Goal: Communication & Community: Answer question/provide support

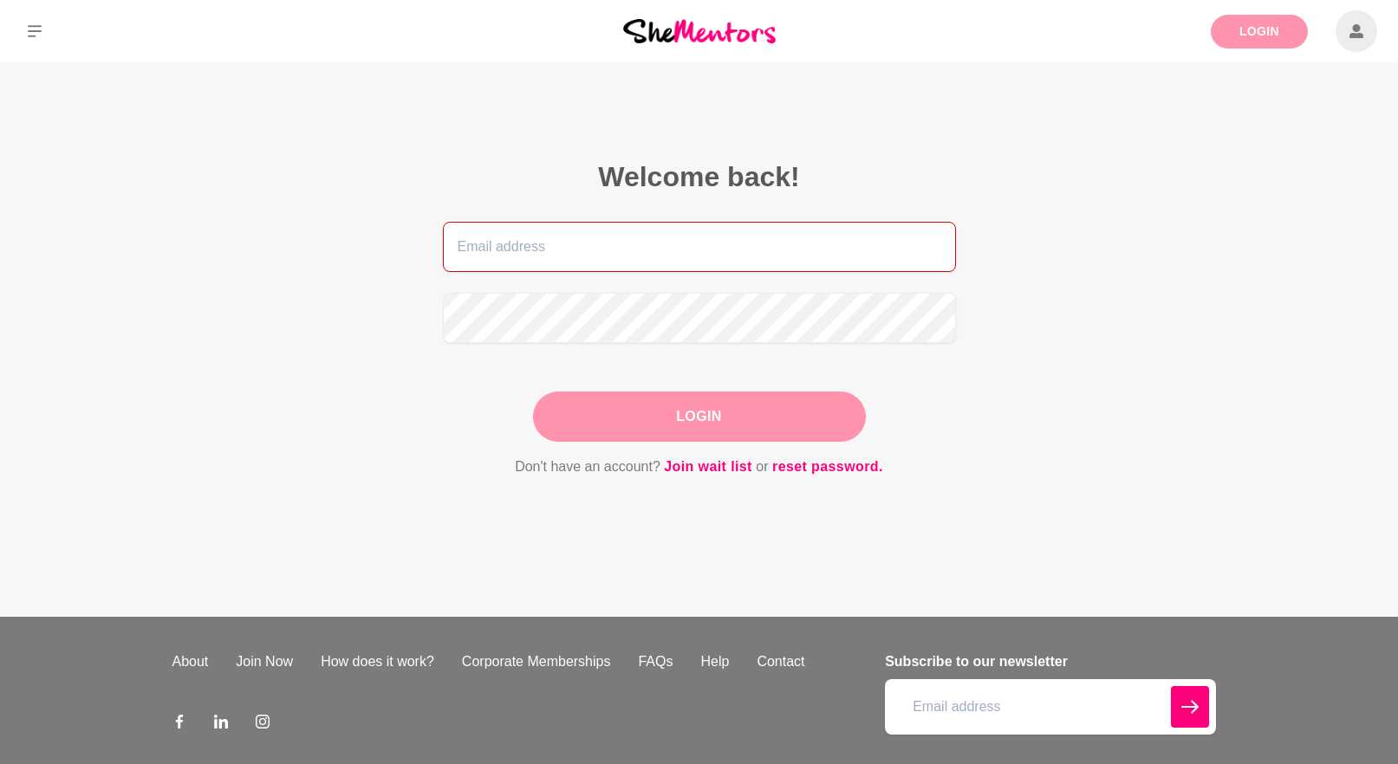
type input "[PERSON_NAME][EMAIL_ADDRESS][DOMAIN_NAME]"
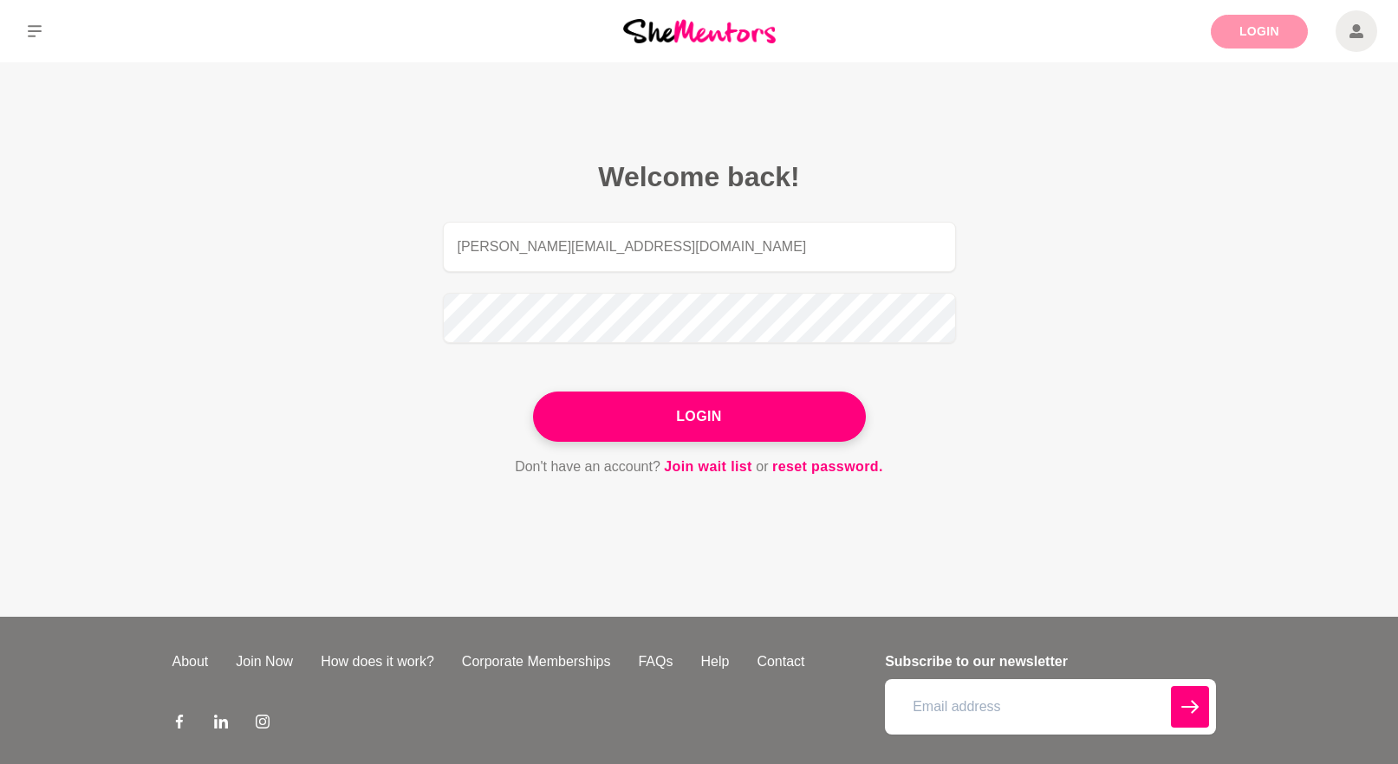
click at [1257, 29] on link "Login" at bounding box center [1259, 32] width 97 height 34
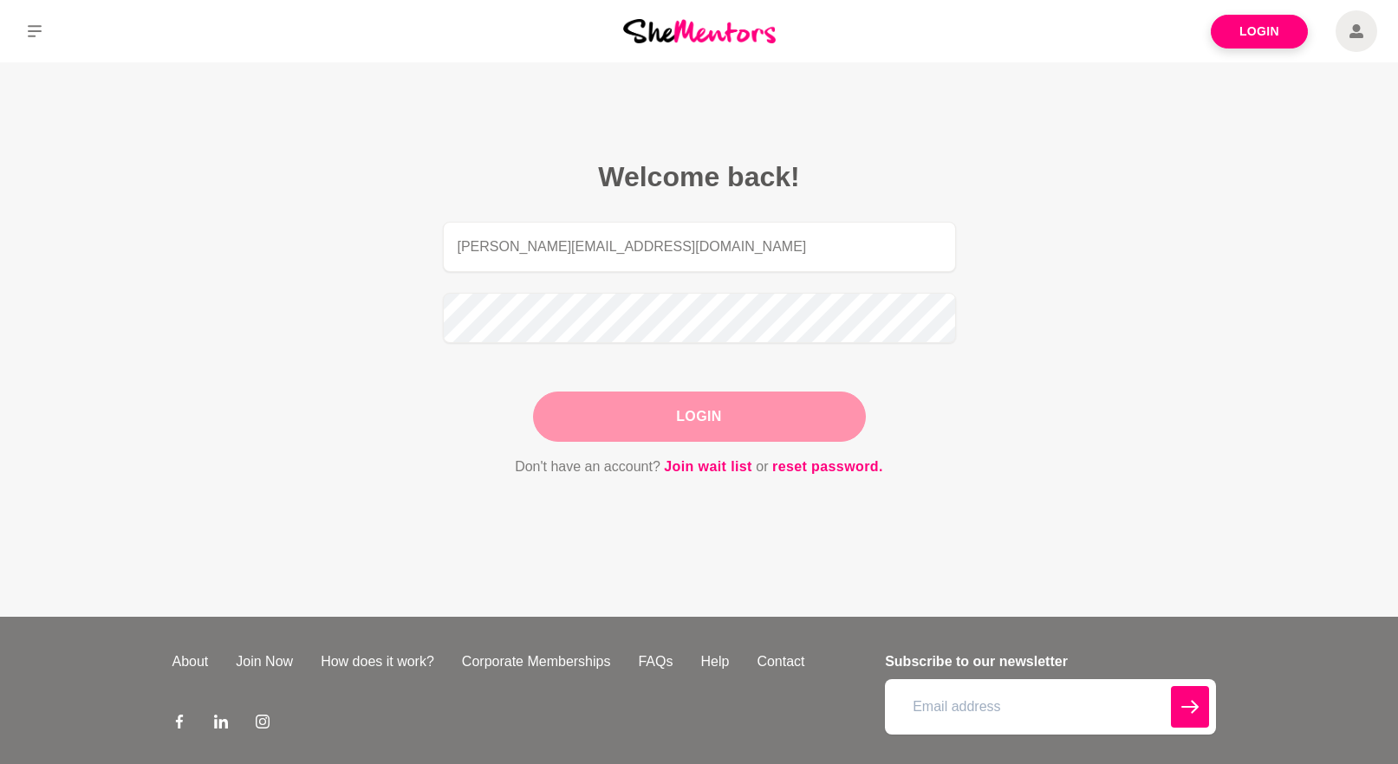
click at [732, 427] on button "Login" at bounding box center [699, 417] width 333 height 50
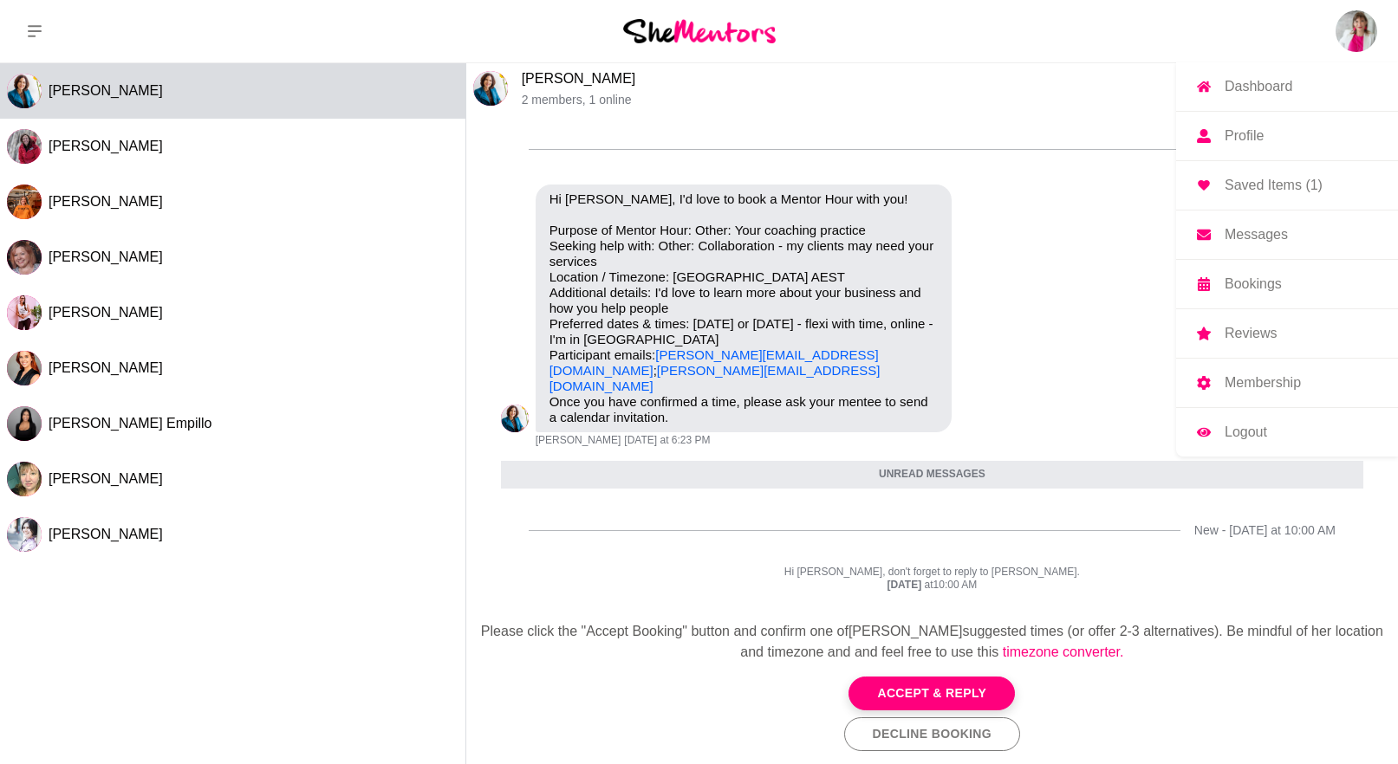
click at [1356, 20] on img at bounding box center [1357, 31] width 42 height 42
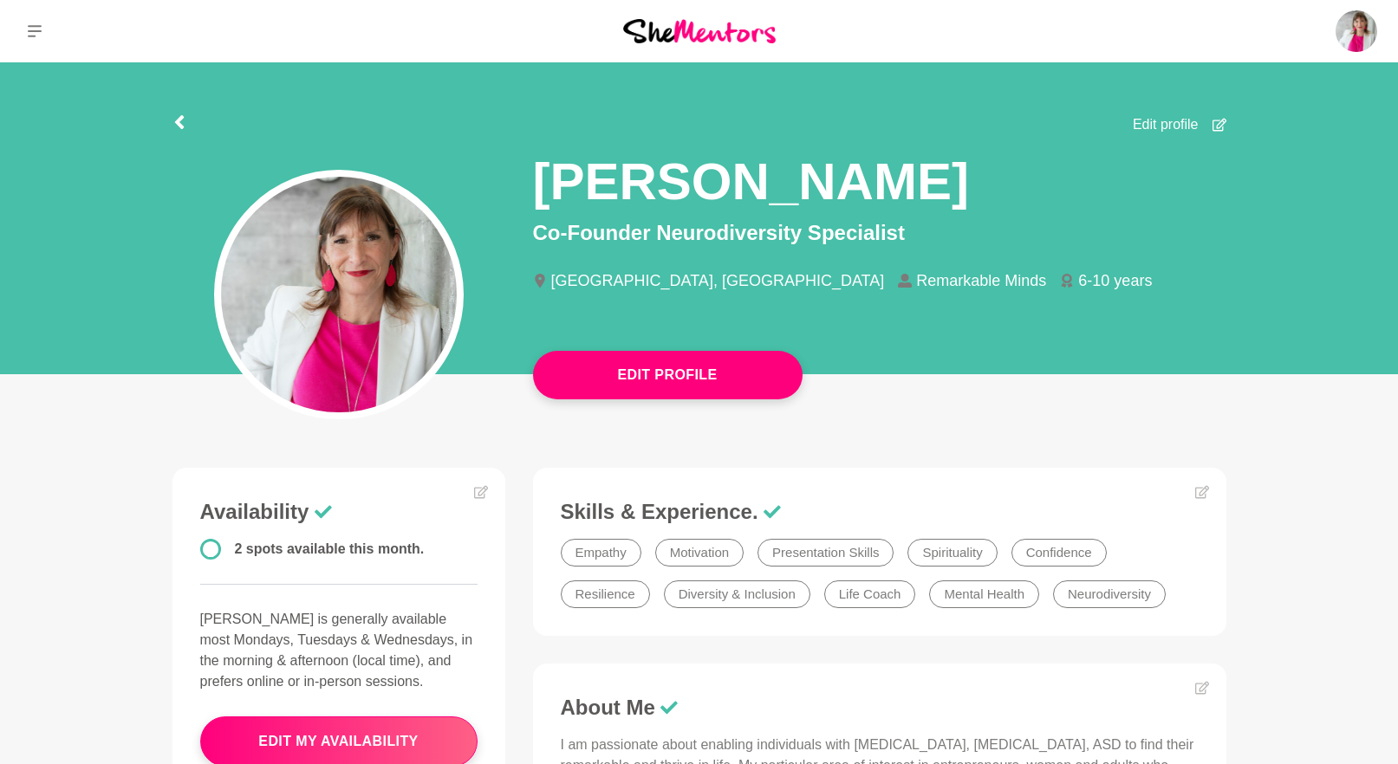
click at [731, 36] on img at bounding box center [699, 30] width 153 height 23
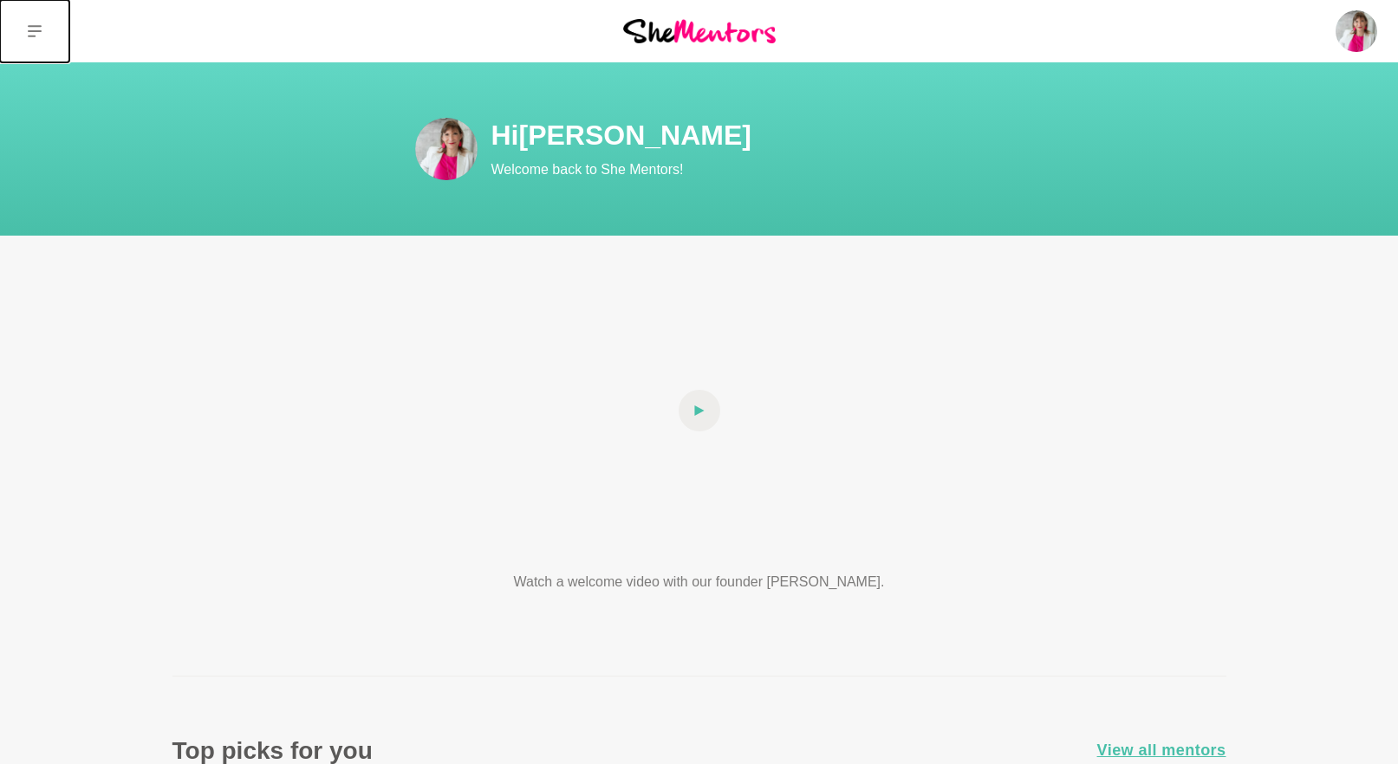
click at [30, 28] on icon at bounding box center [35, 31] width 14 height 14
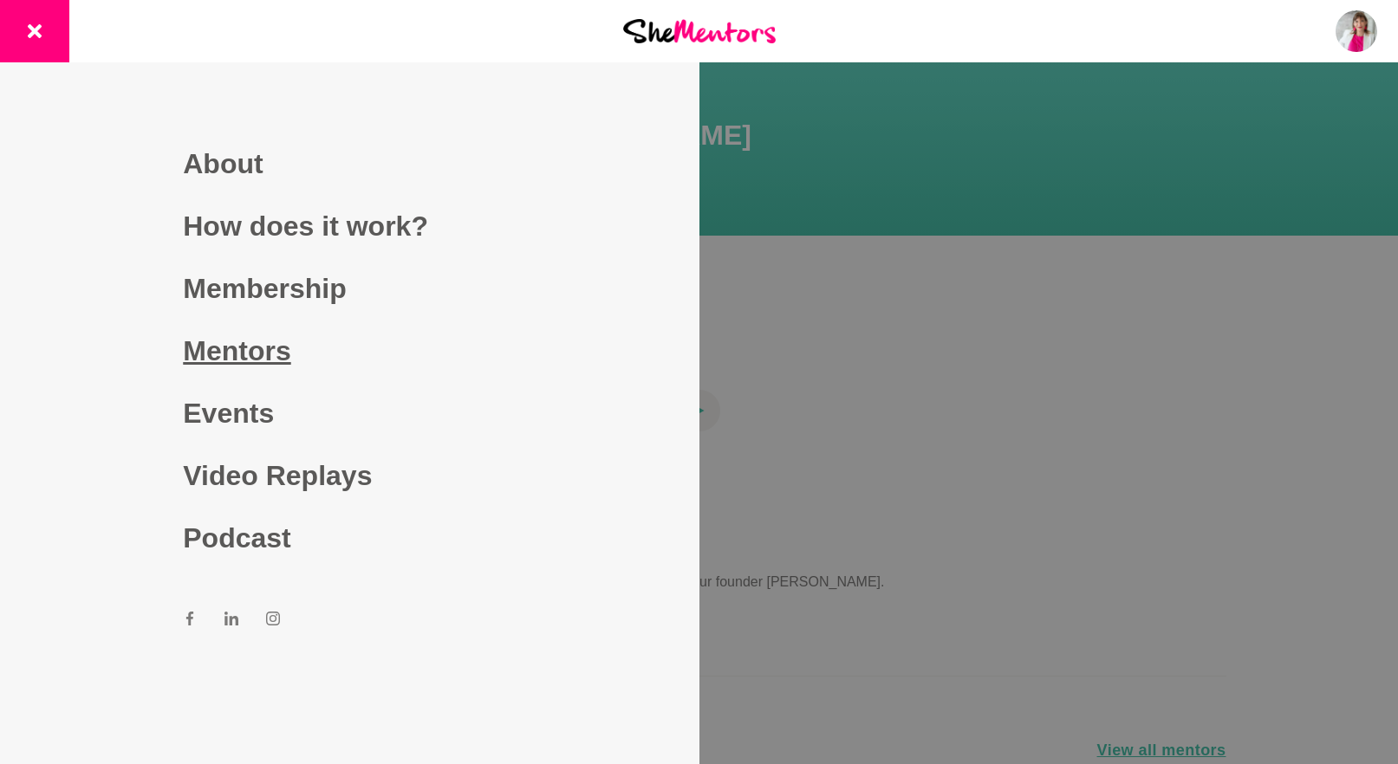
click at [283, 335] on link "Mentors" at bounding box center [349, 351] width 333 height 62
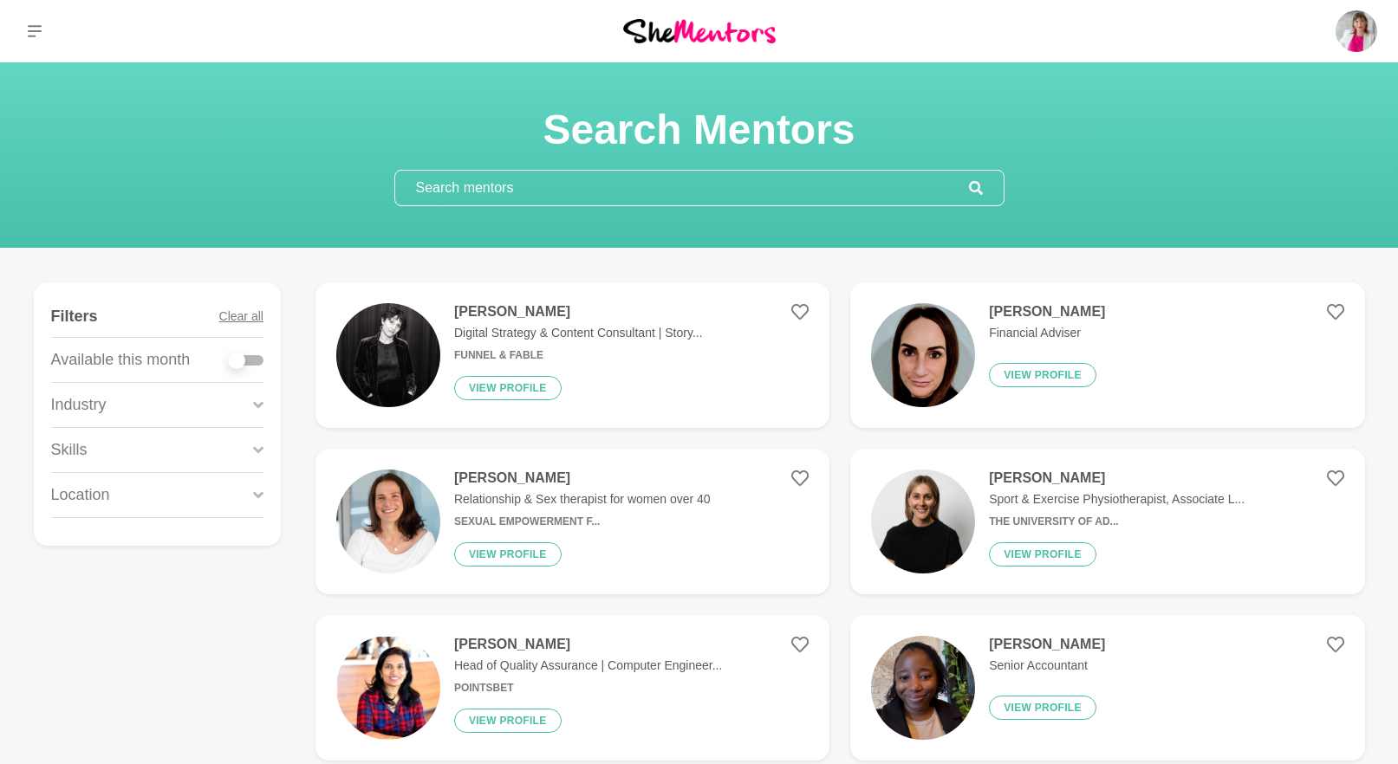
click at [577, 180] on input "text" at bounding box center [682, 188] width 574 height 35
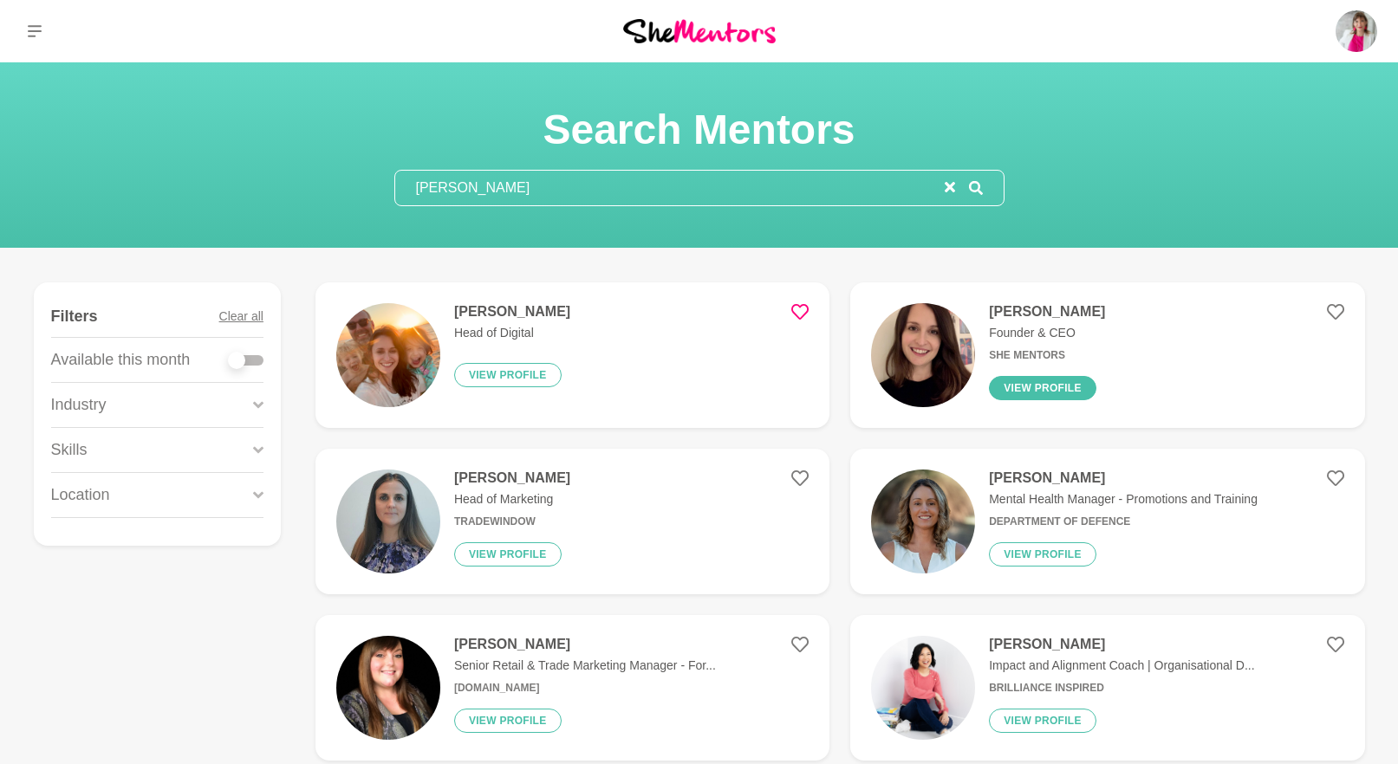
type input "[PERSON_NAME]"
click at [1031, 389] on button "View profile" at bounding box center [1042, 388] width 107 height 24
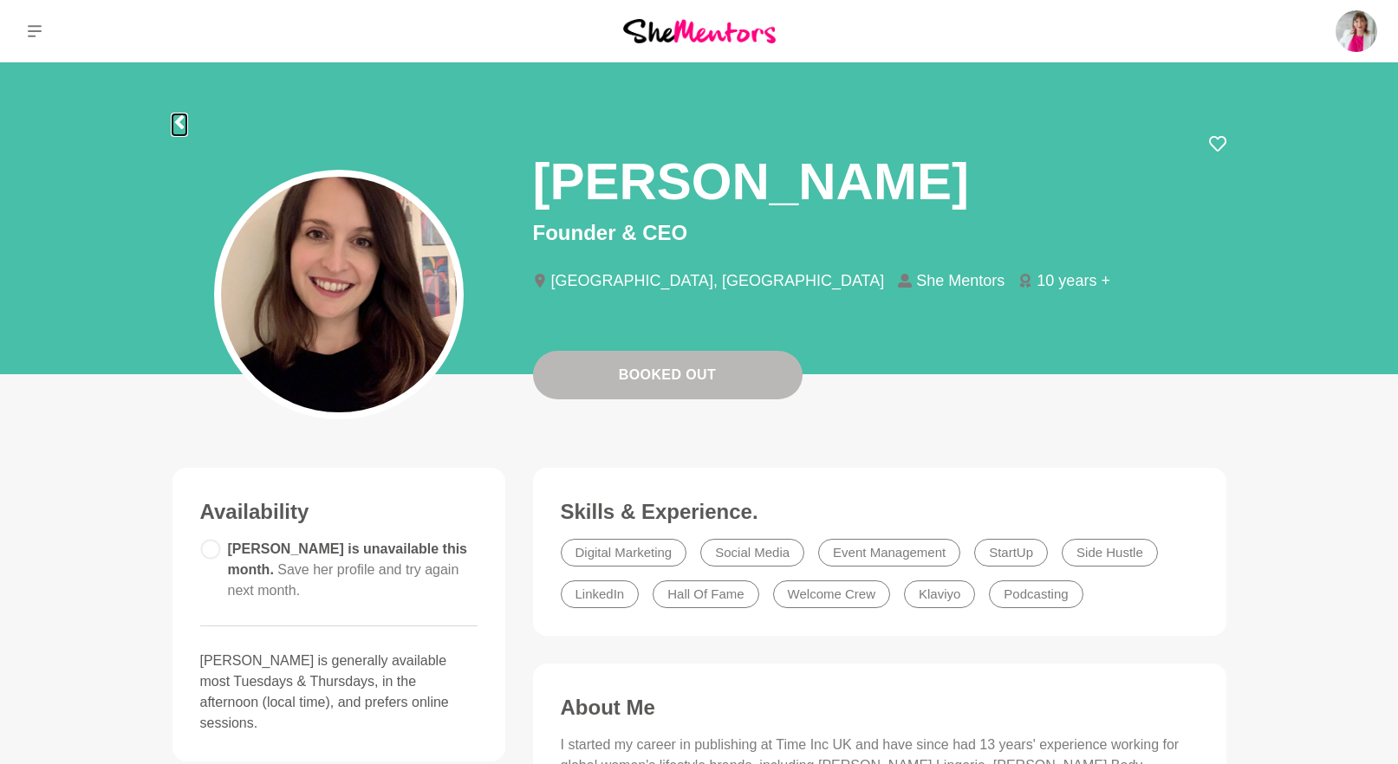
click at [182, 121] on icon at bounding box center [179, 122] width 14 height 14
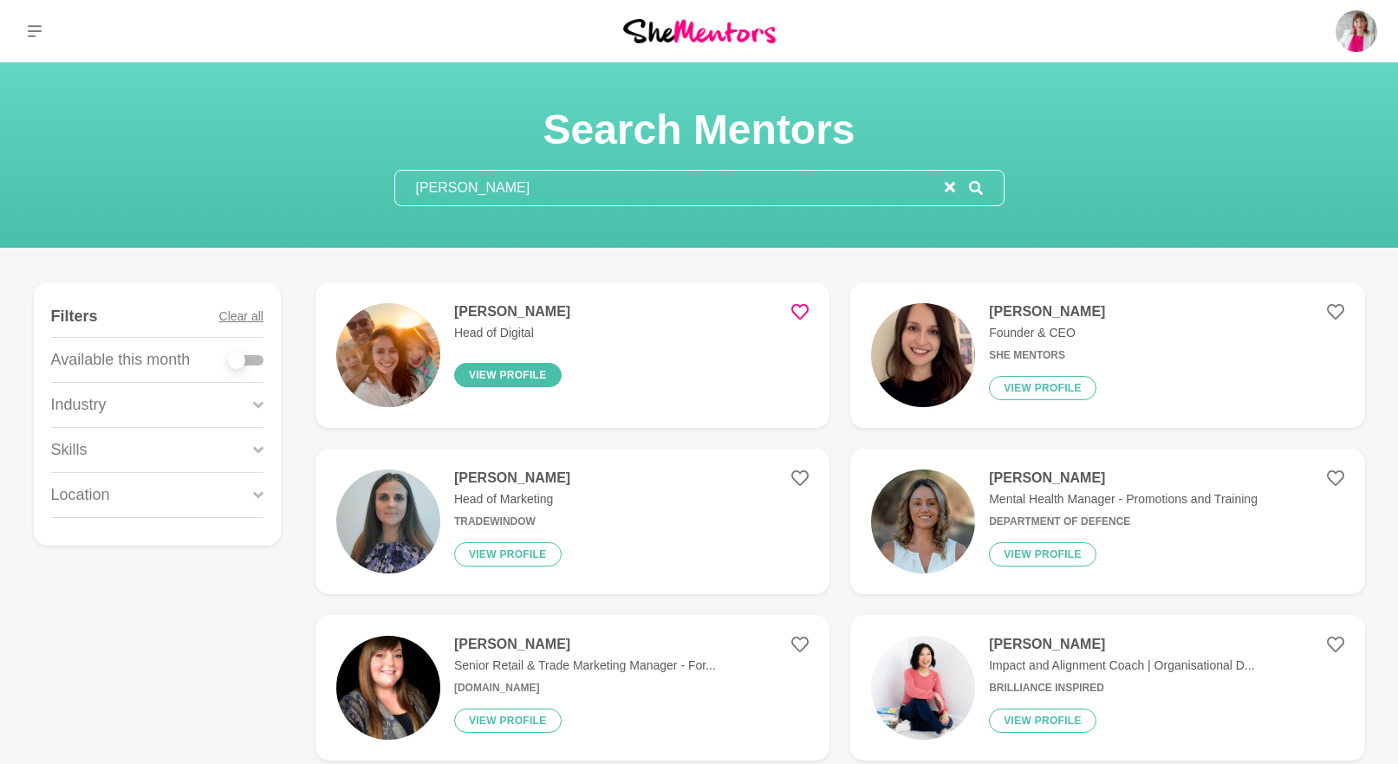
click at [512, 374] on button "View profile" at bounding box center [507, 375] width 107 height 24
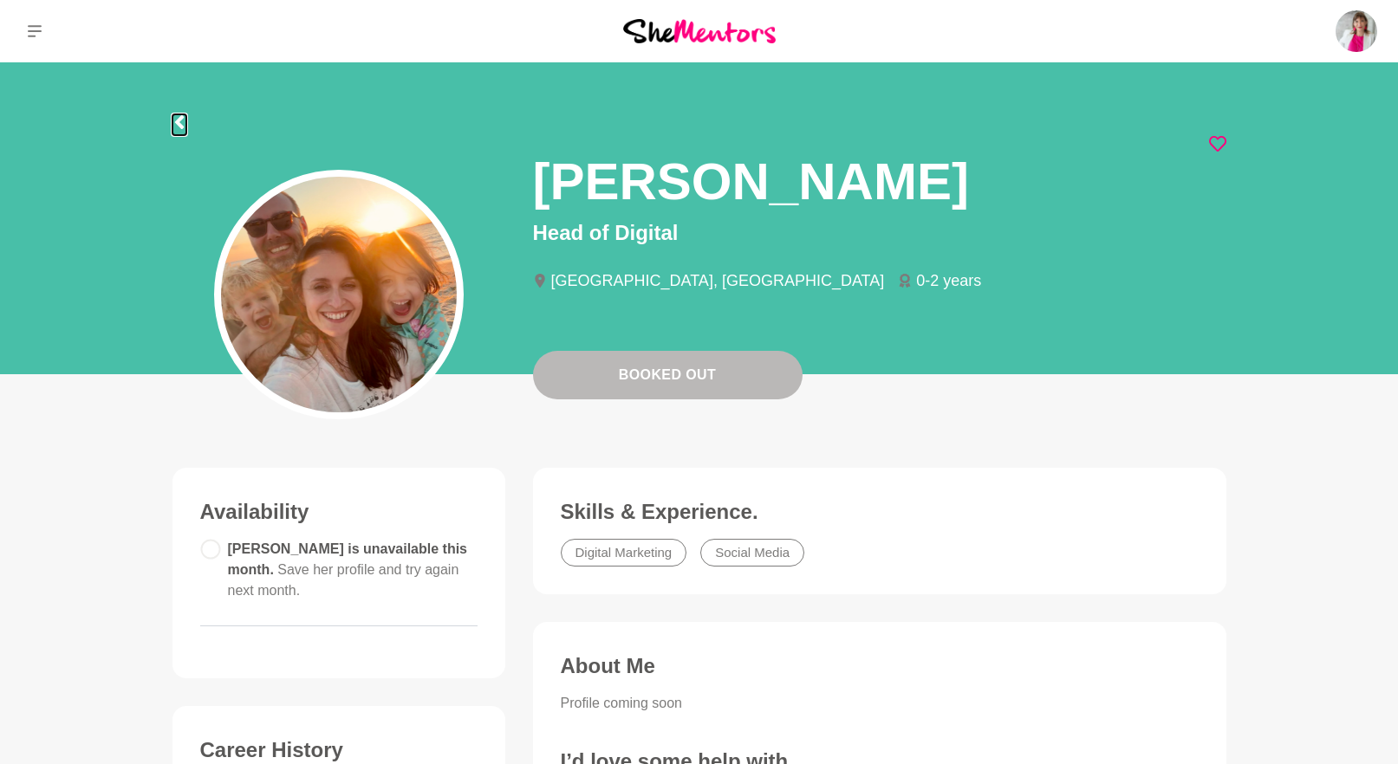
click at [180, 118] on icon at bounding box center [178, 122] width 9 height 14
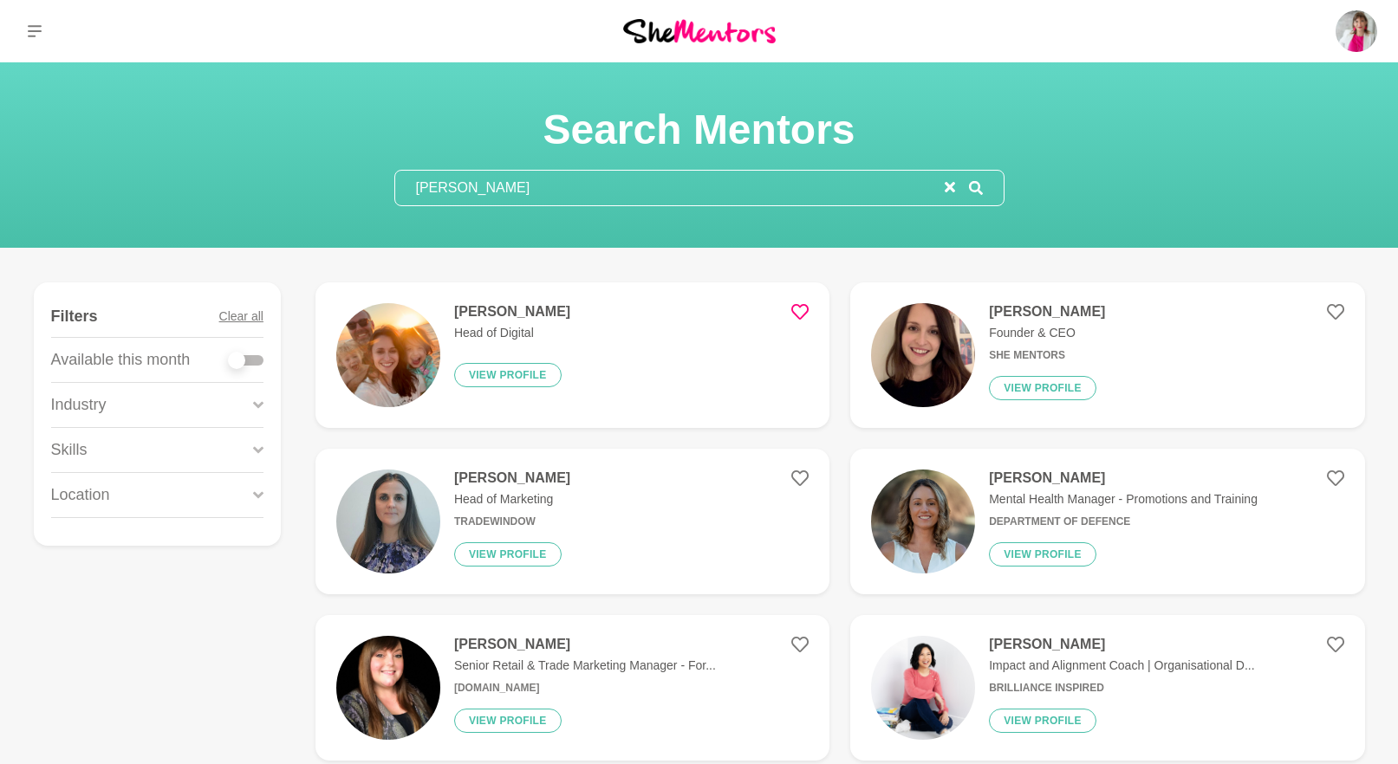
click at [241, 354] on div at bounding box center [236, 360] width 17 height 17
checkbox input "true"
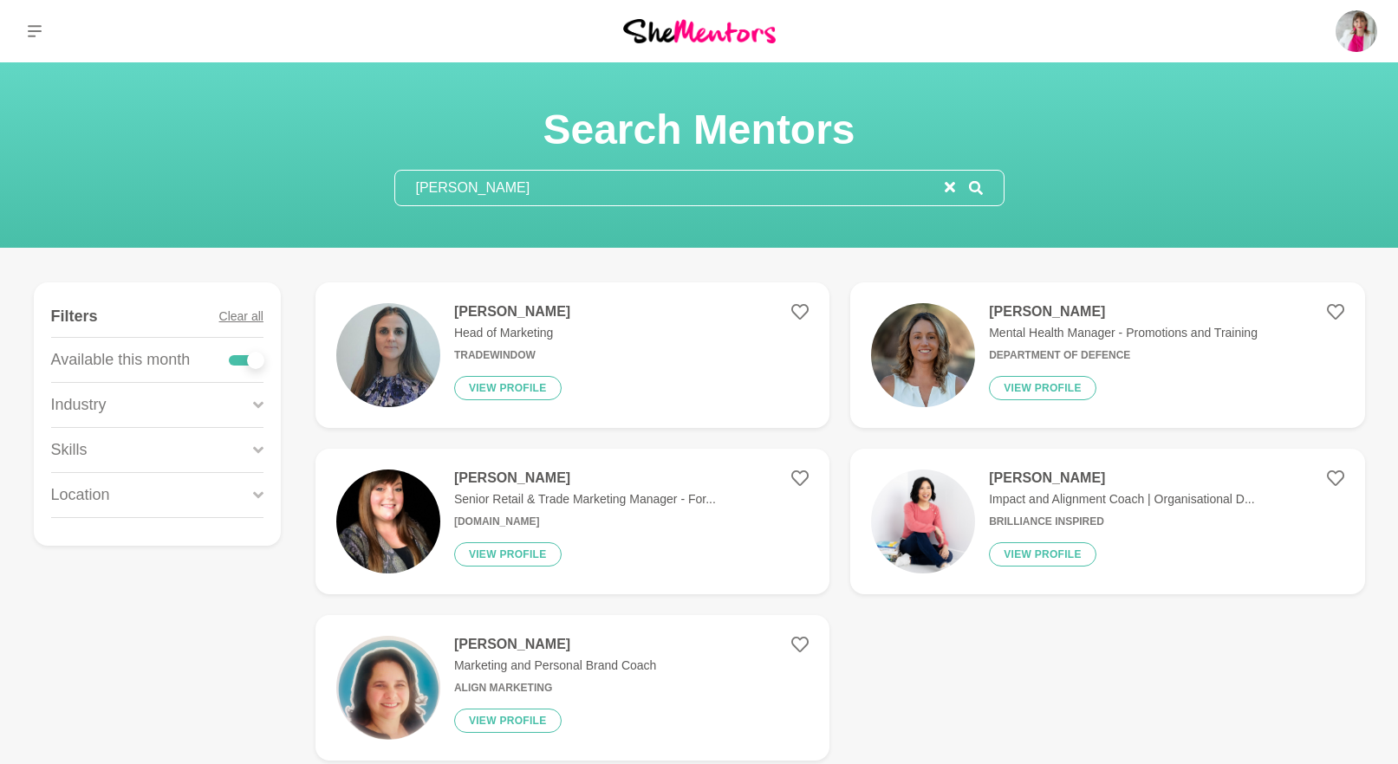
click at [254, 405] on icon at bounding box center [258, 404] width 10 height 23
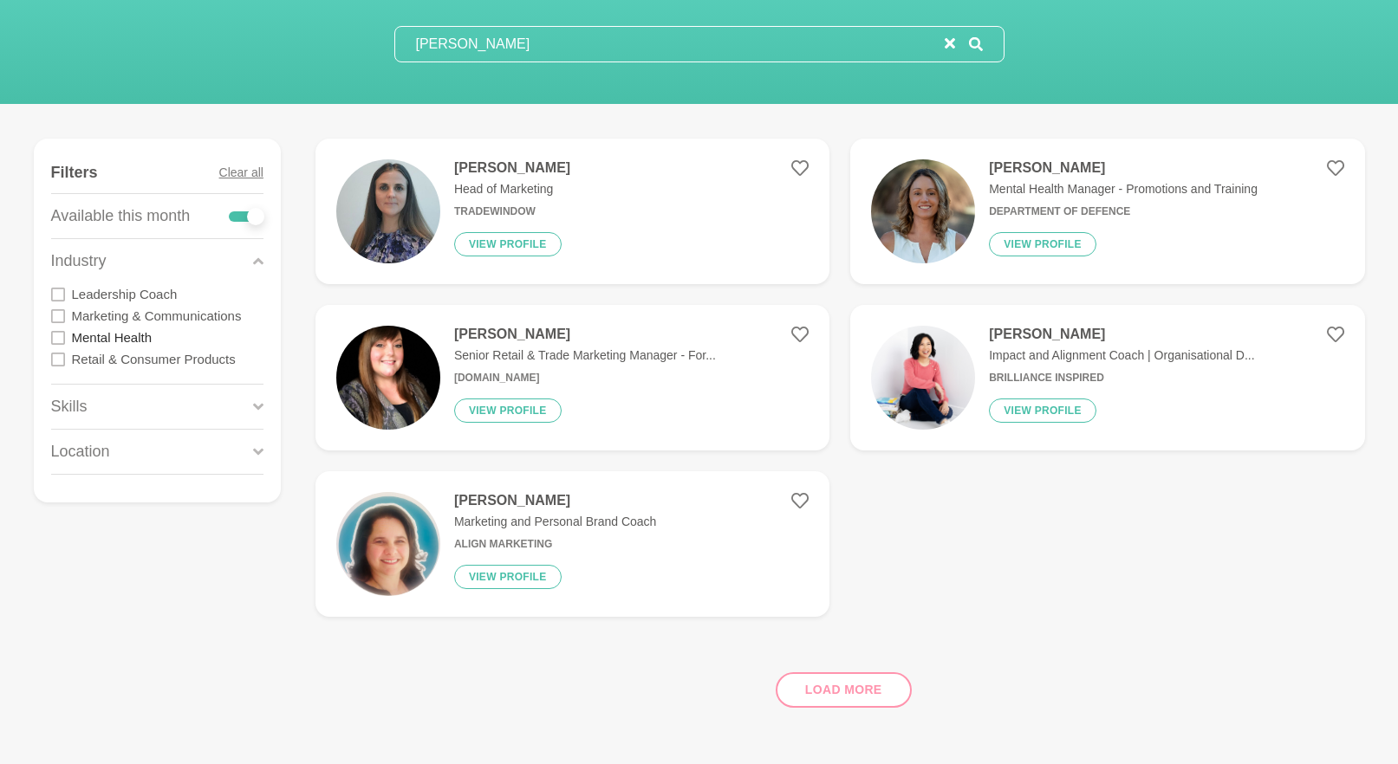
scroll to position [149, 0]
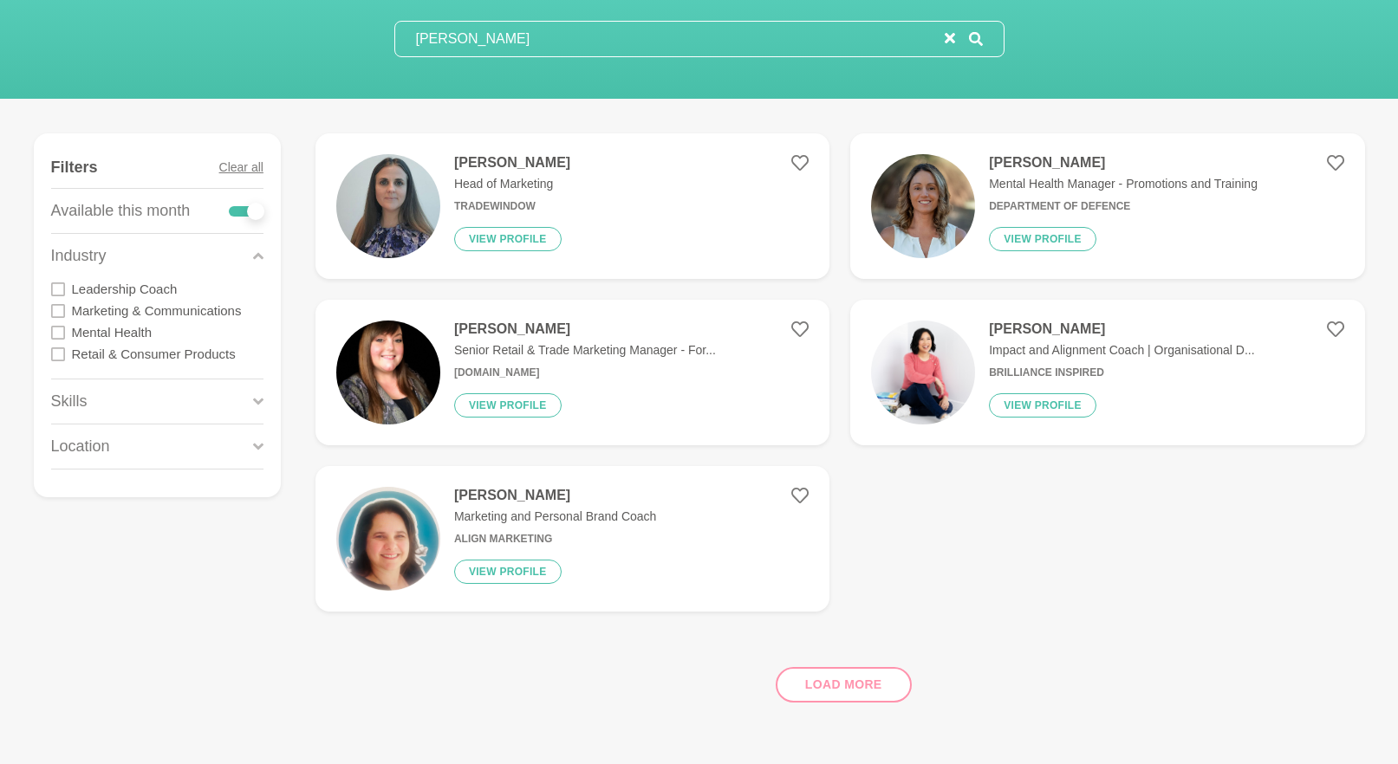
click at [255, 255] on icon at bounding box center [258, 255] width 10 height 23
click at [255, 255] on icon at bounding box center [258, 255] width 10 height 7
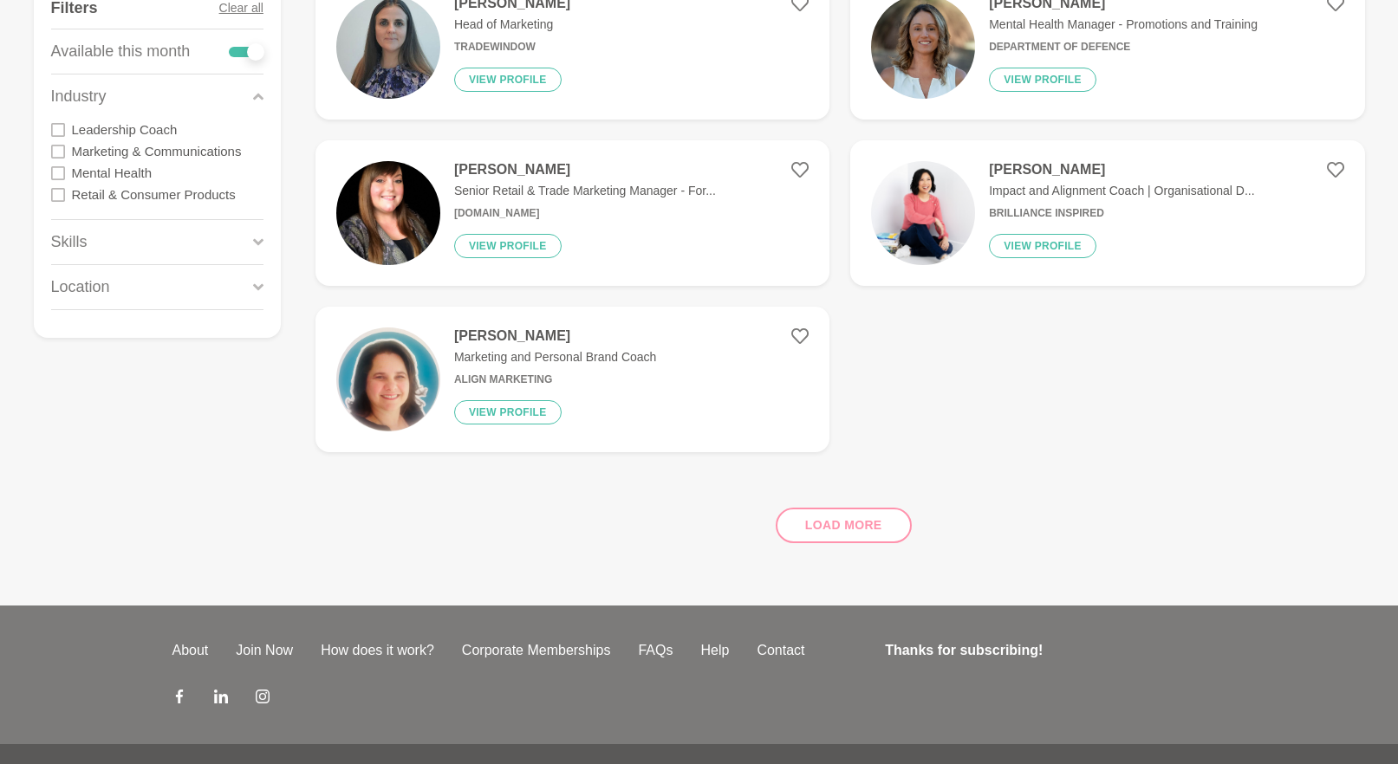
scroll to position [311, 0]
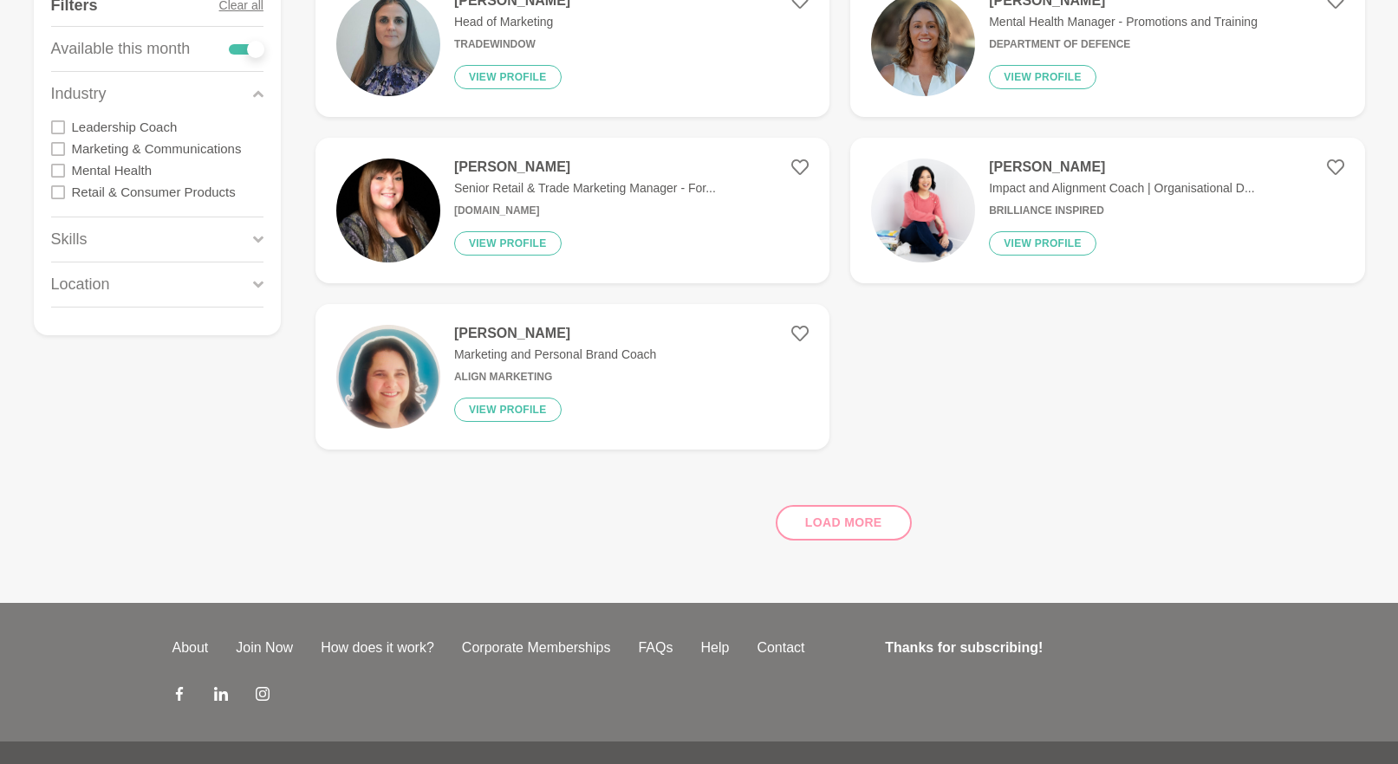
click at [254, 237] on icon at bounding box center [258, 239] width 10 height 7
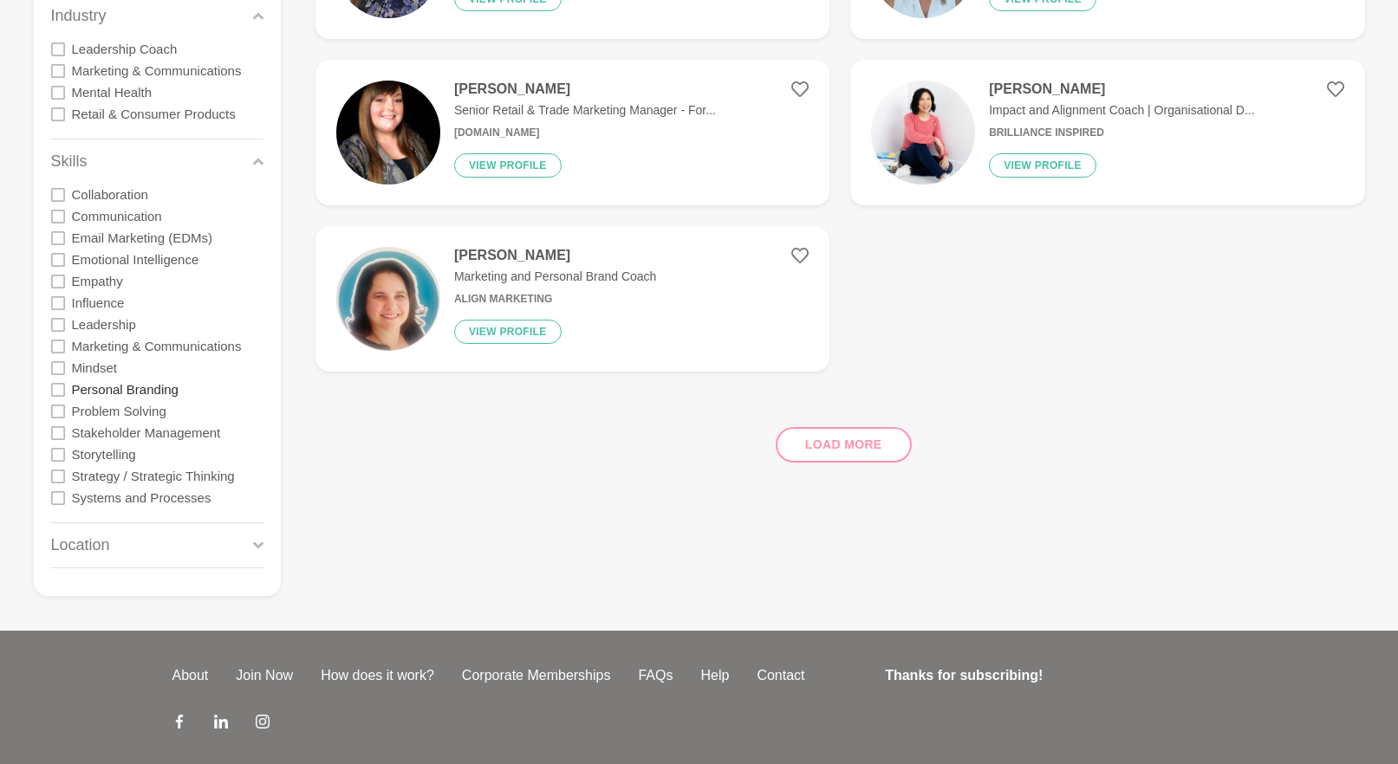
scroll to position [400, 0]
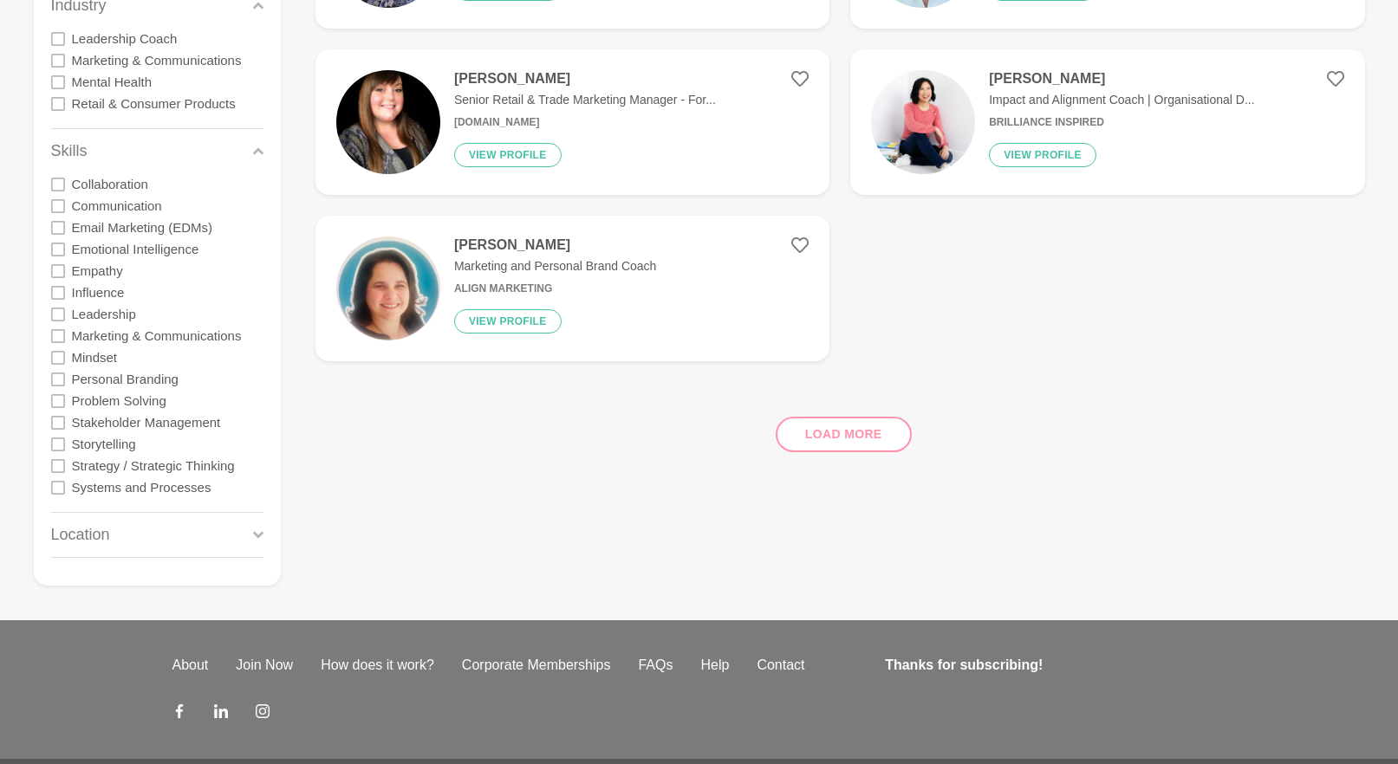
click at [60, 338] on icon at bounding box center [58, 336] width 14 height 14
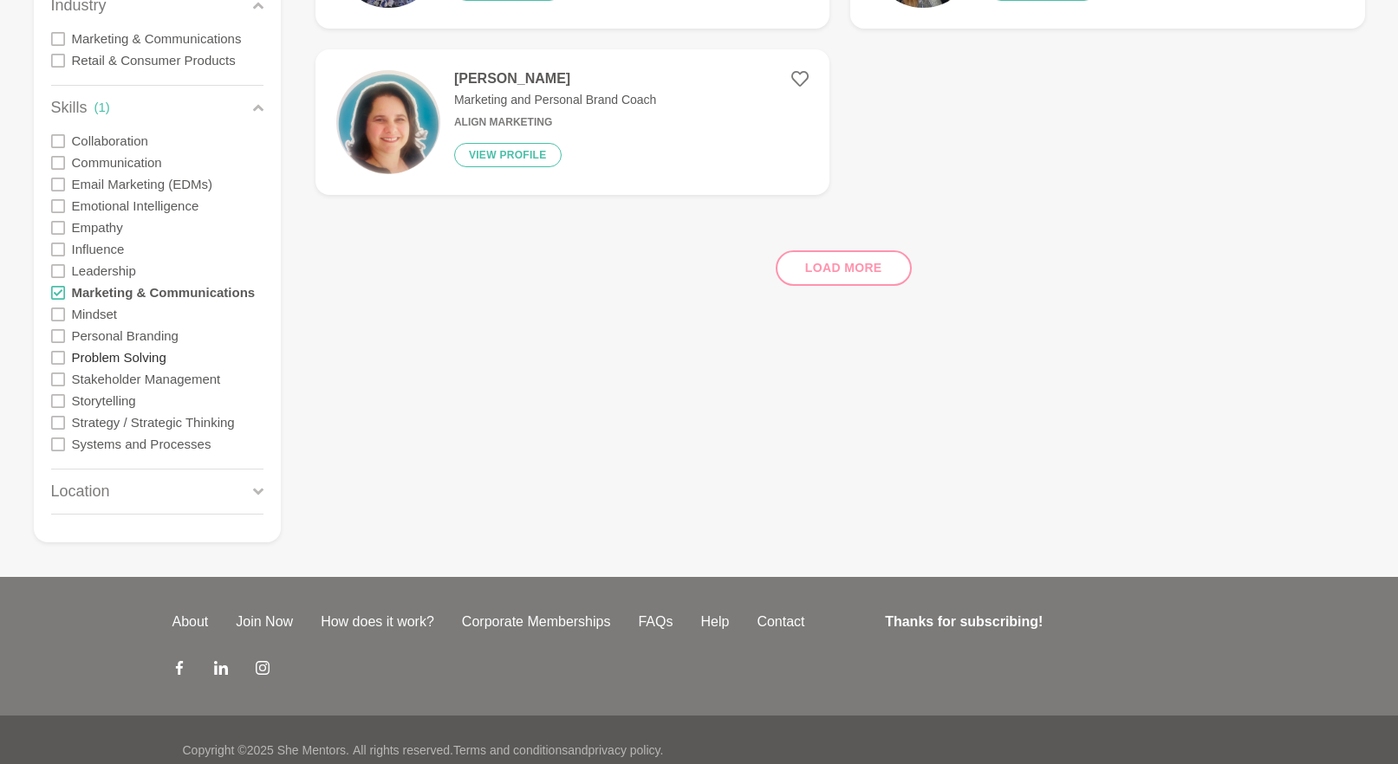
scroll to position [419, 0]
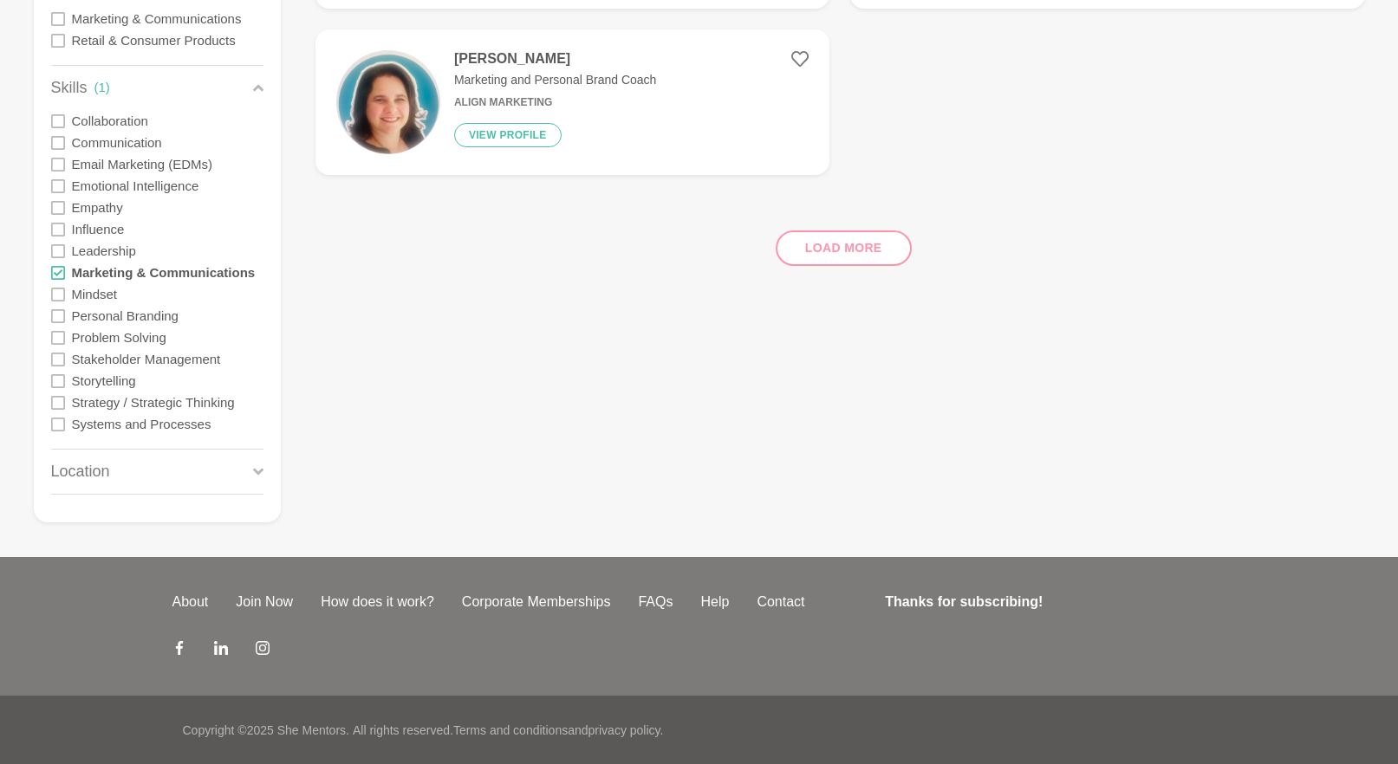
click at [57, 401] on icon at bounding box center [58, 403] width 14 height 14
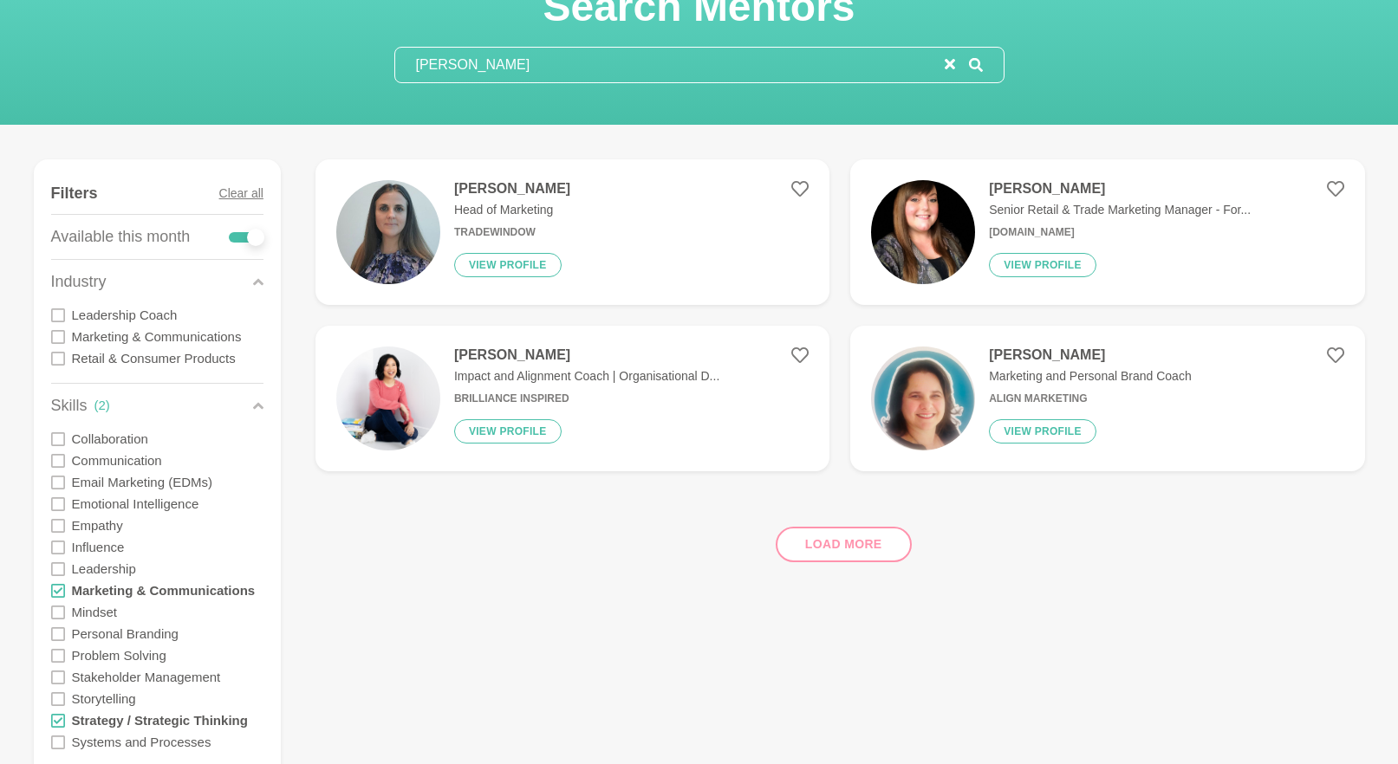
scroll to position [124, 0]
click at [389, 208] on img at bounding box center [388, 231] width 104 height 104
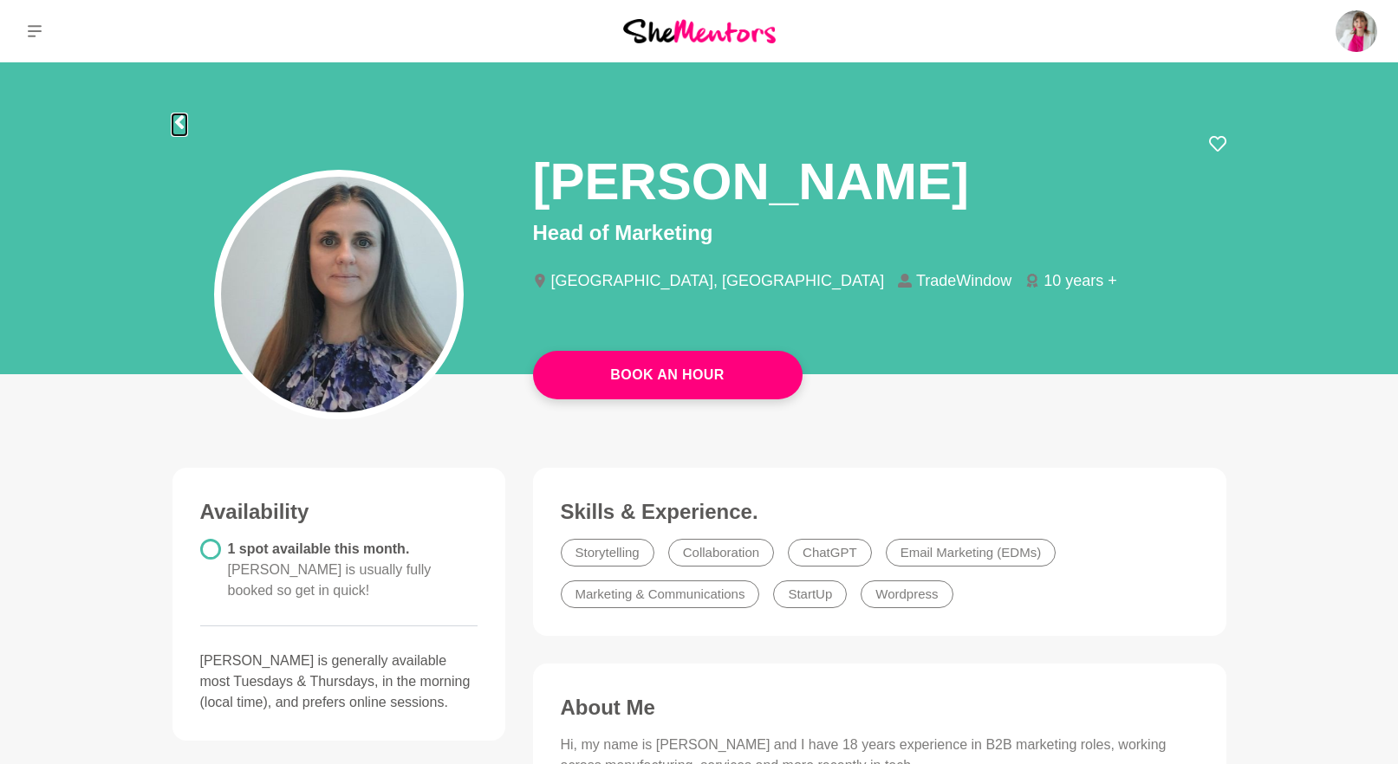
drag, startPoint x: 179, startPoint y: 119, endPoint x: 102, endPoint y: 72, distance: 89.5
click at [178, 117] on icon at bounding box center [179, 122] width 14 height 14
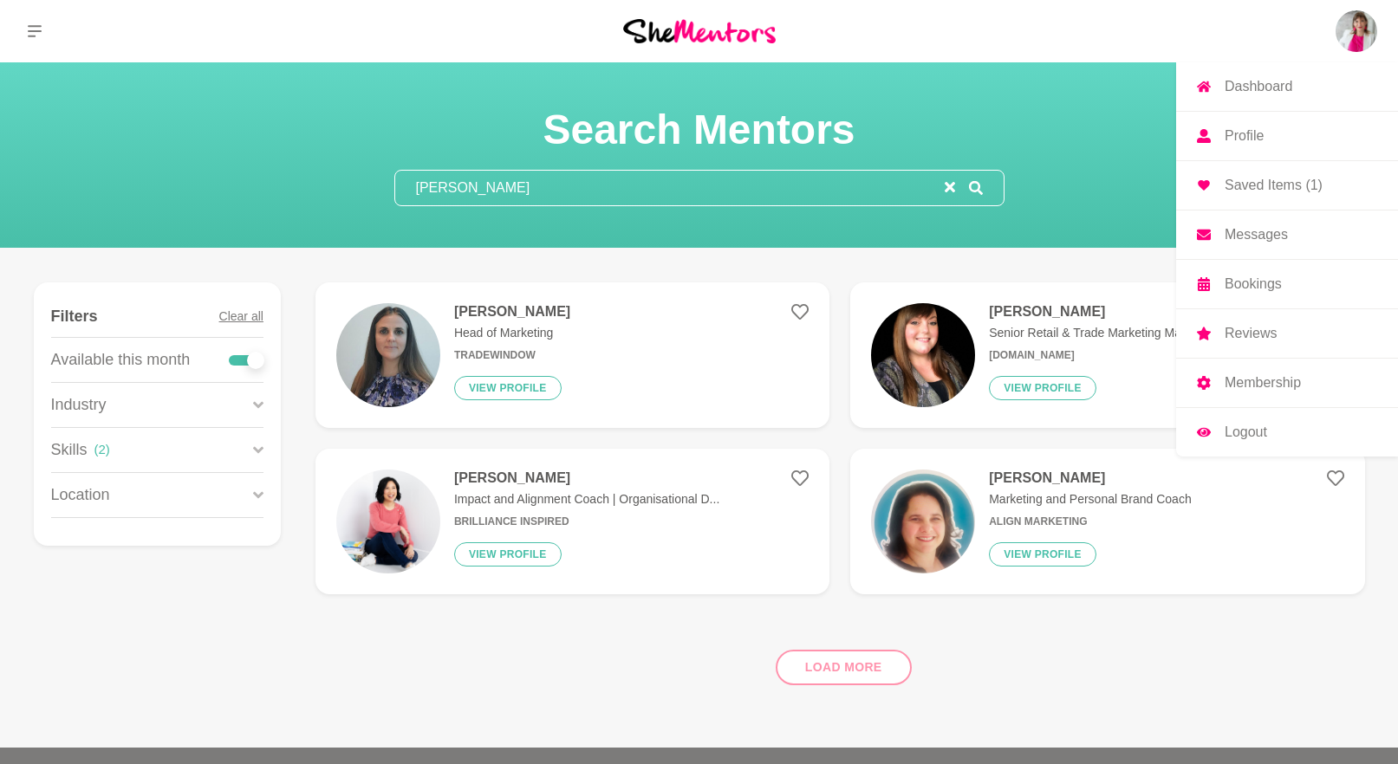
click at [1349, 40] on img at bounding box center [1357, 31] width 42 height 42
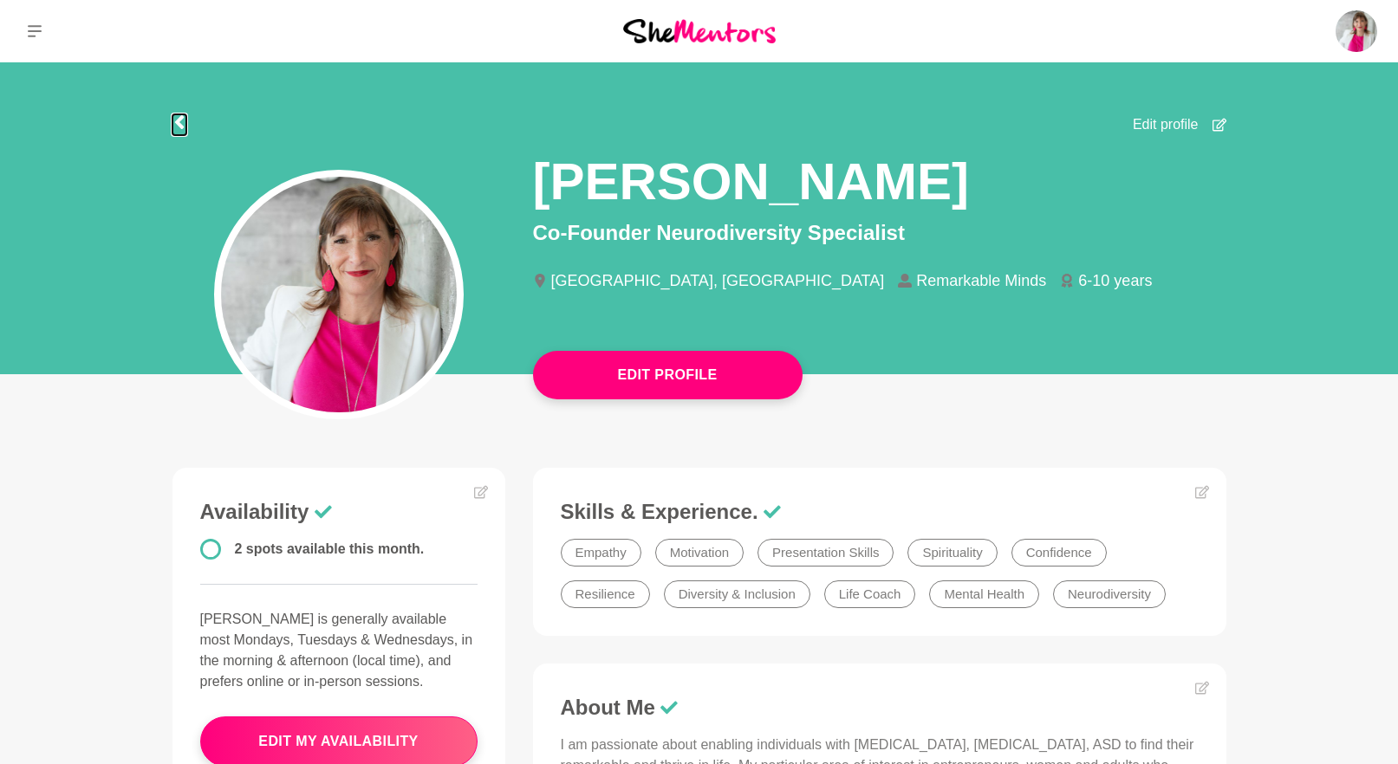
click at [185, 125] on icon at bounding box center [179, 122] width 14 height 14
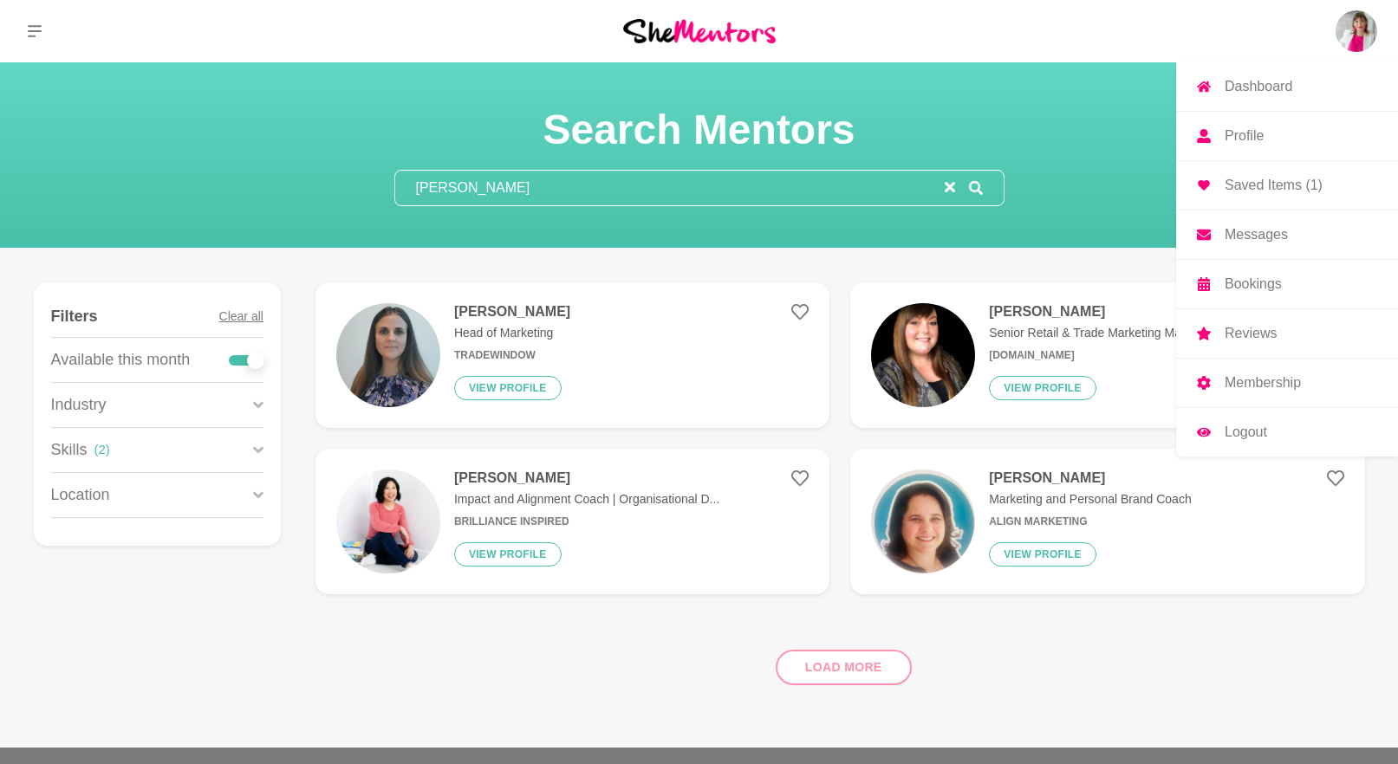
click at [1355, 46] on img at bounding box center [1357, 31] width 42 height 42
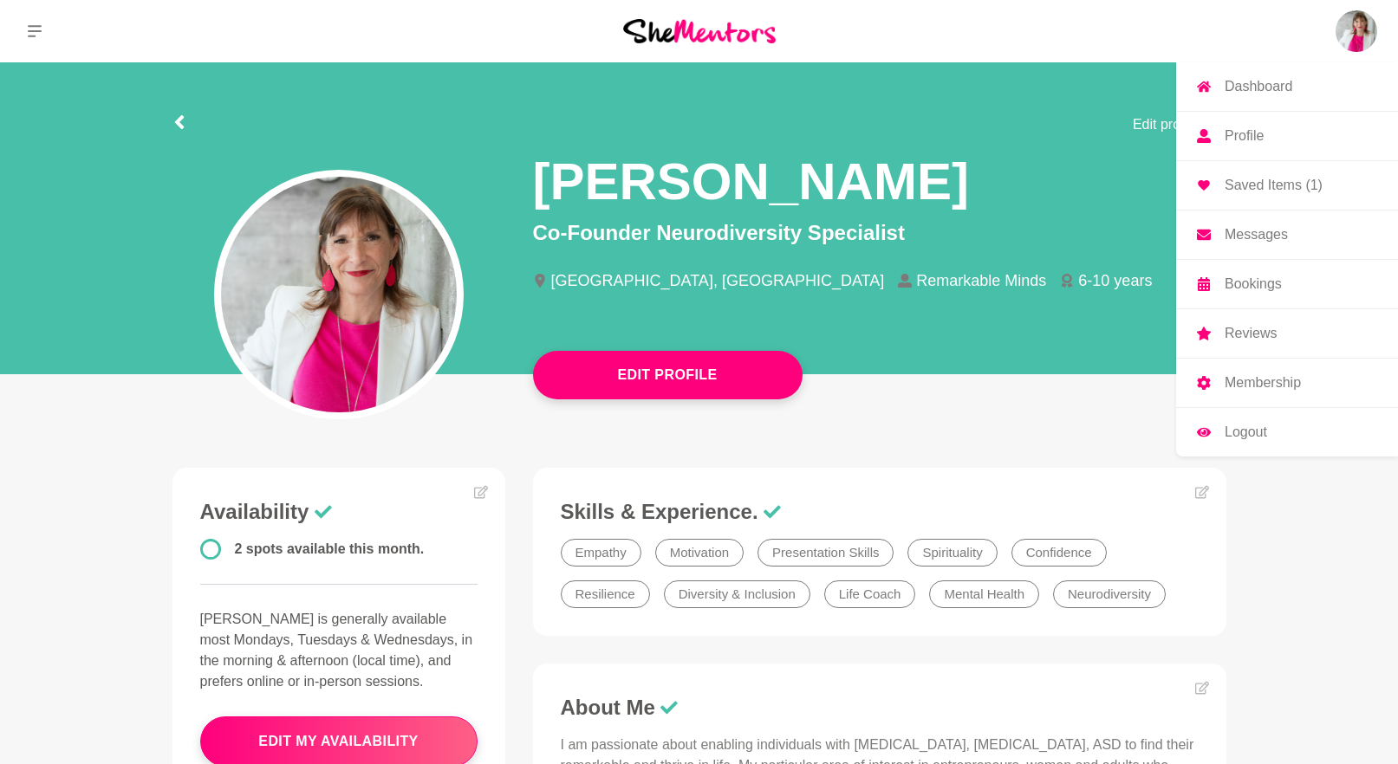
click at [1261, 238] on p "Messages" at bounding box center [1256, 235] width 63 height 14
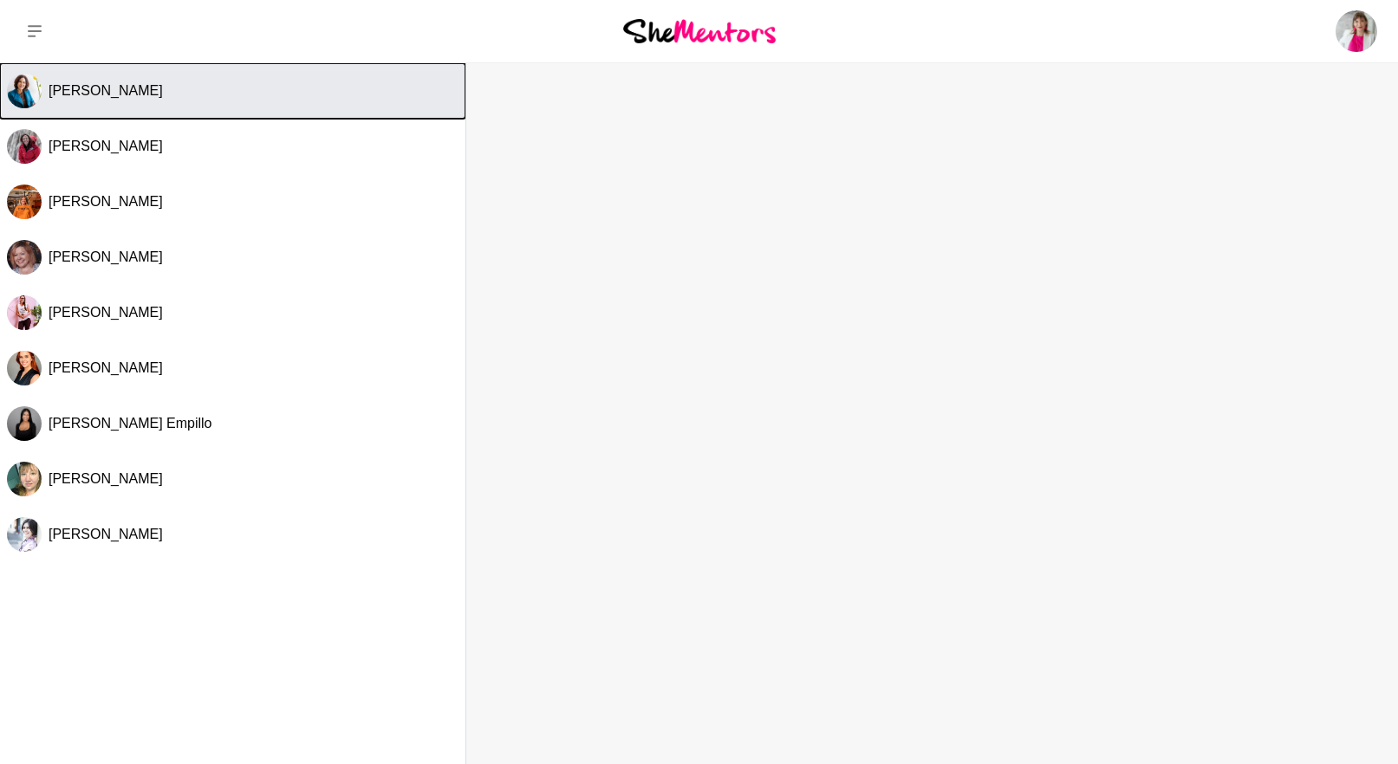
click at [155, 102] on button "[PERSON_NAME]" at bounding box center [232, 90] width 465 height 55
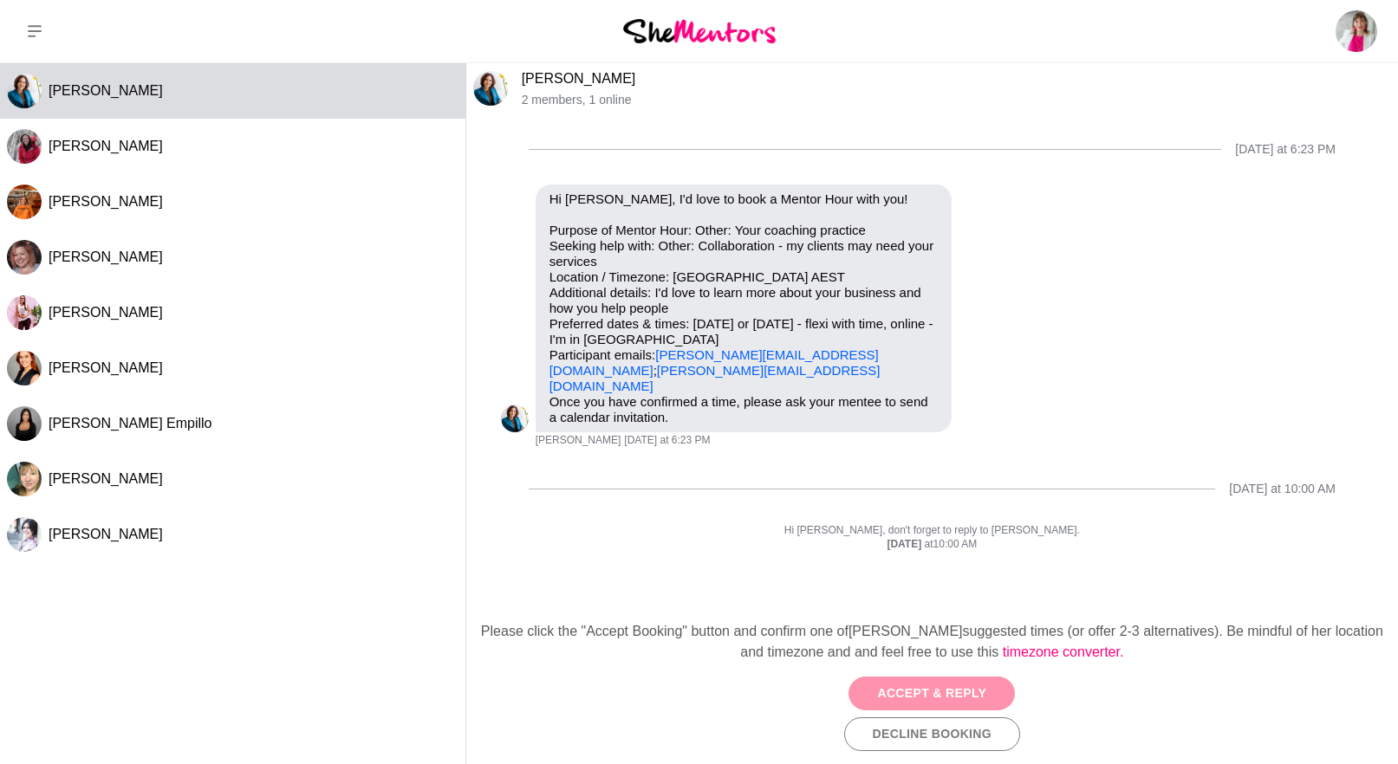
click at [918, 699] on button "Accept & Reply" at bounding box center [932, 694] width 166 height 34
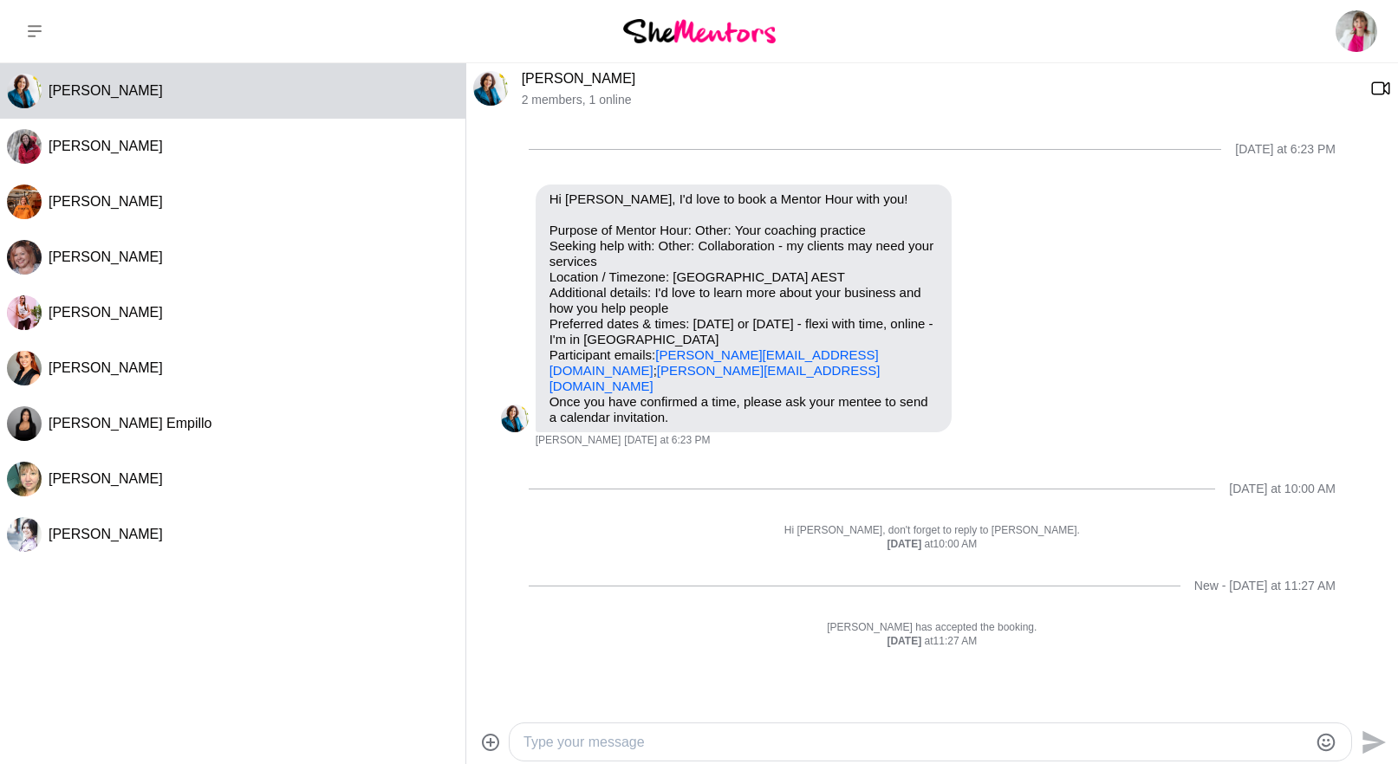
click at [530, 741] on textarea "Type your message" at bounding box center [915, 742] width 784 height 21
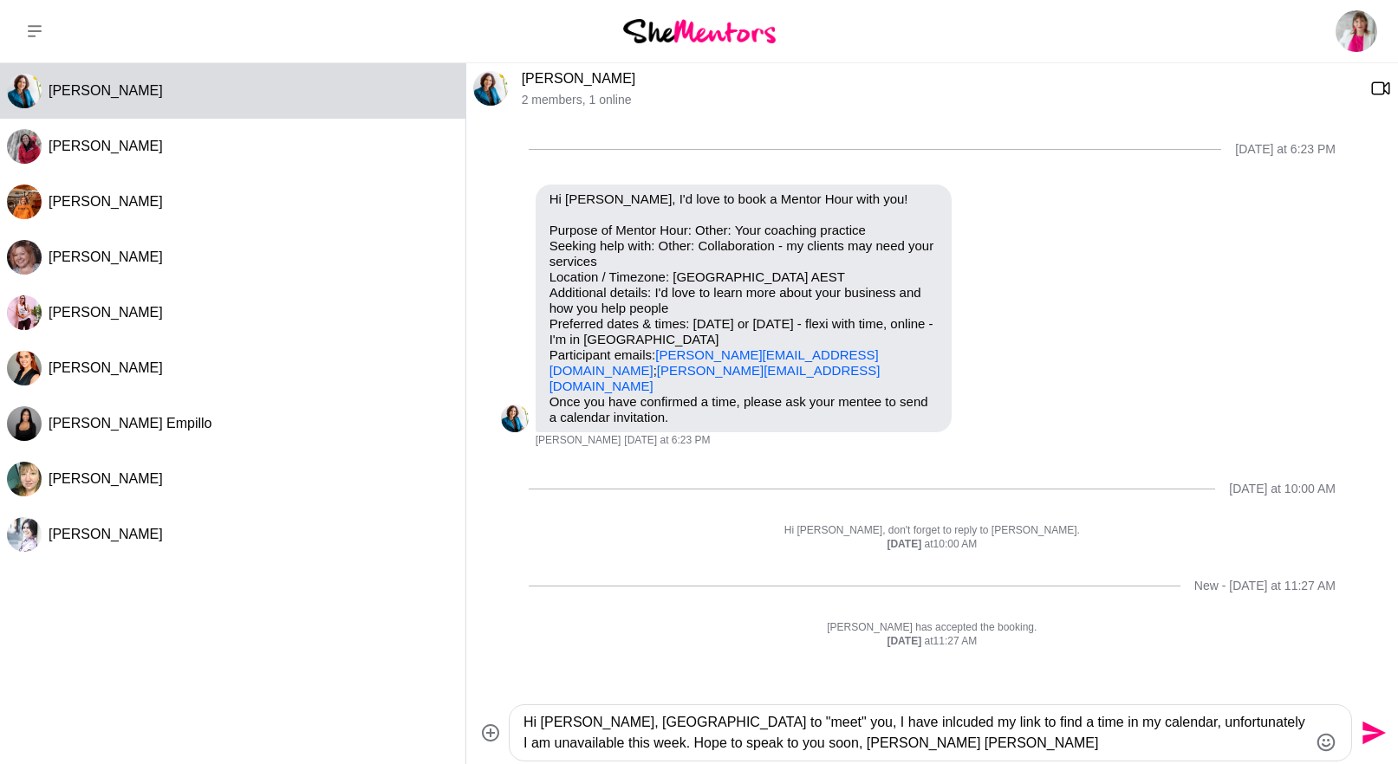
click at [772, 724] on textarea "Hi [PERSON_NAME], [GEOGRAPHIC_DATA] to "meet" you, I have inlcuded my link to f…" at bounding box center [915, 733] width 784 height 42
type textarea "Hi [PERSON_NAME], [GEOGRAPHIC_DATA] to "meet" you, I have included my link to f…"
click at [841, 742] on textarea "Hi [PERSON_NAME], [GEOGRAPHIC_DATA] to "meet" you, I have included my link to f…" at bounding box center [915, 733] width 784 height 42
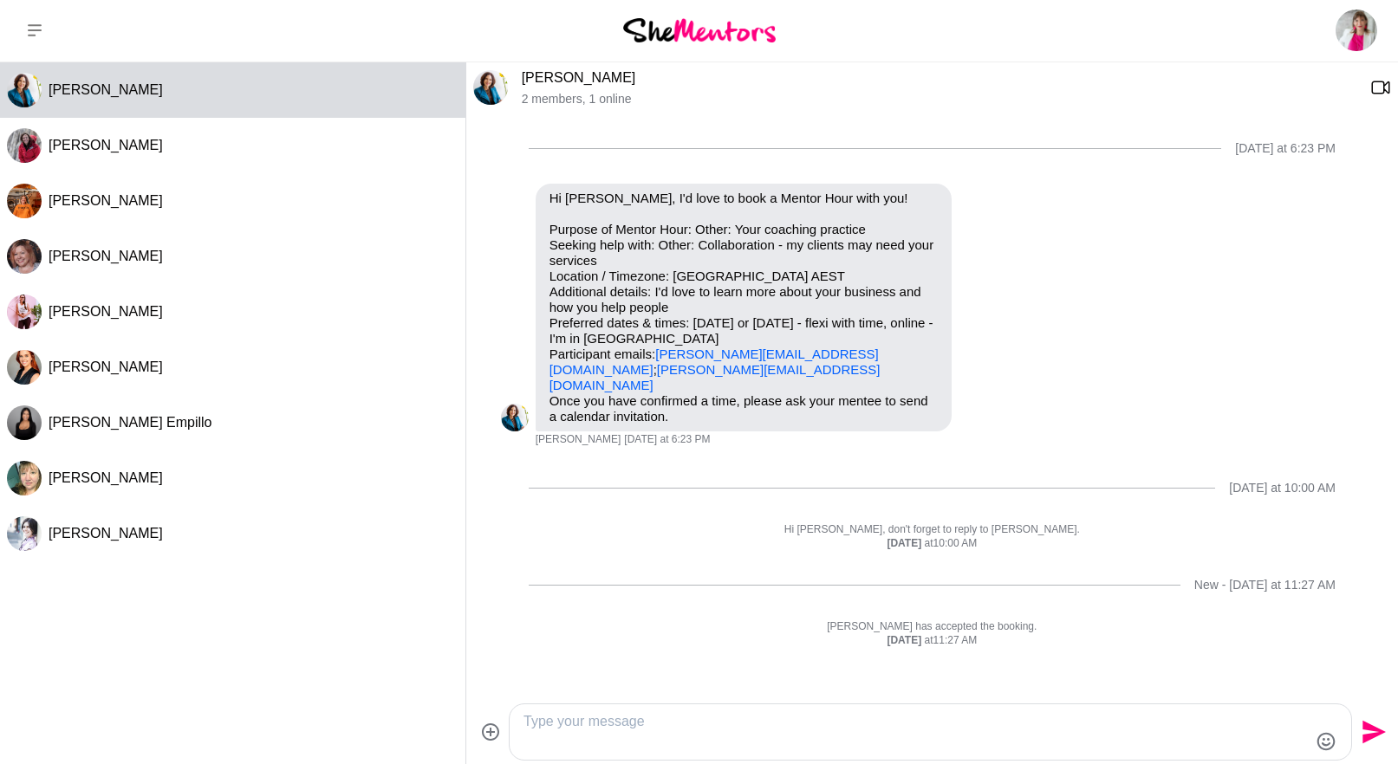
scroll to position [7, 0]
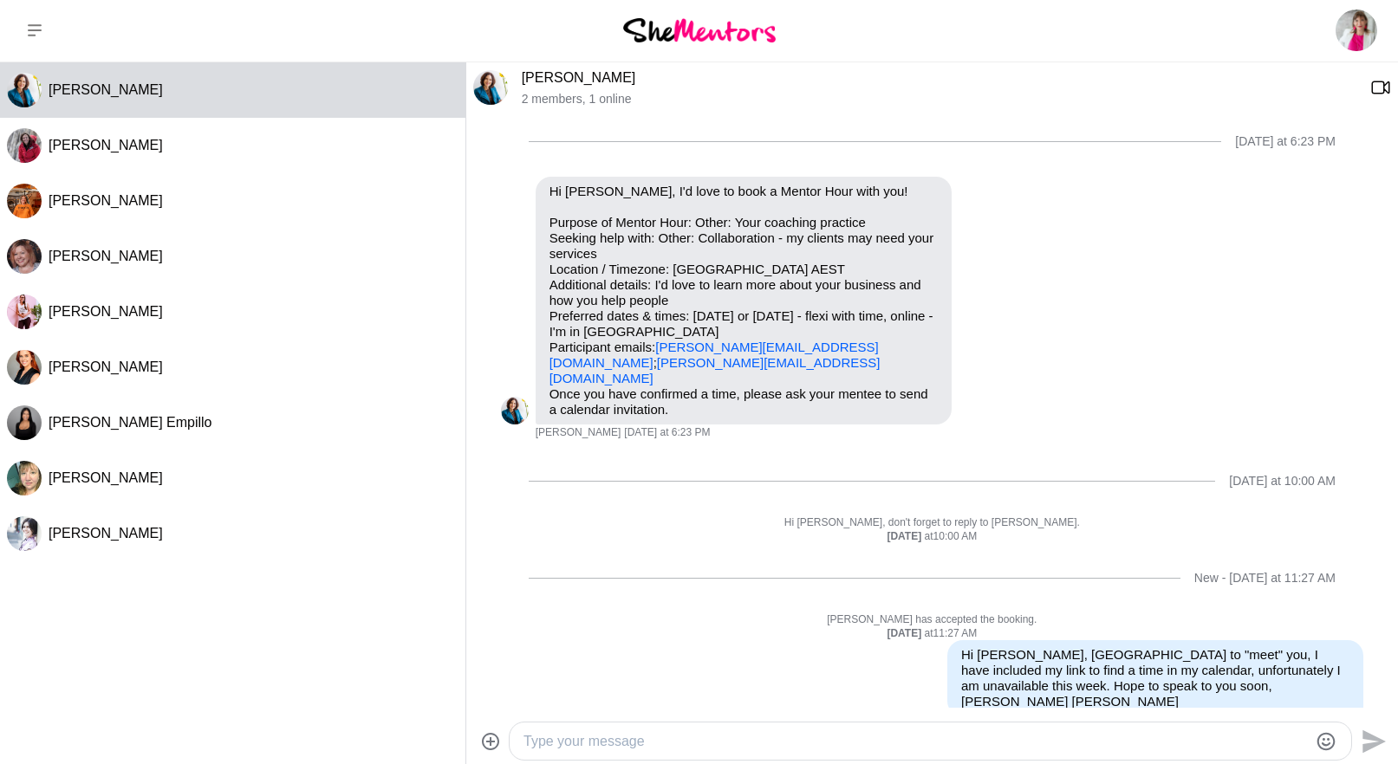
paste textarea "[URL][DOMAIN_NAME]"
type textarea "[URL][DOMAIN_NAME]"
click at [1379, 741] on icon "Send" at bounding box center [1373, 741] width 23 height 23
